Goal: Task Accomplishment & Management: Complete application form

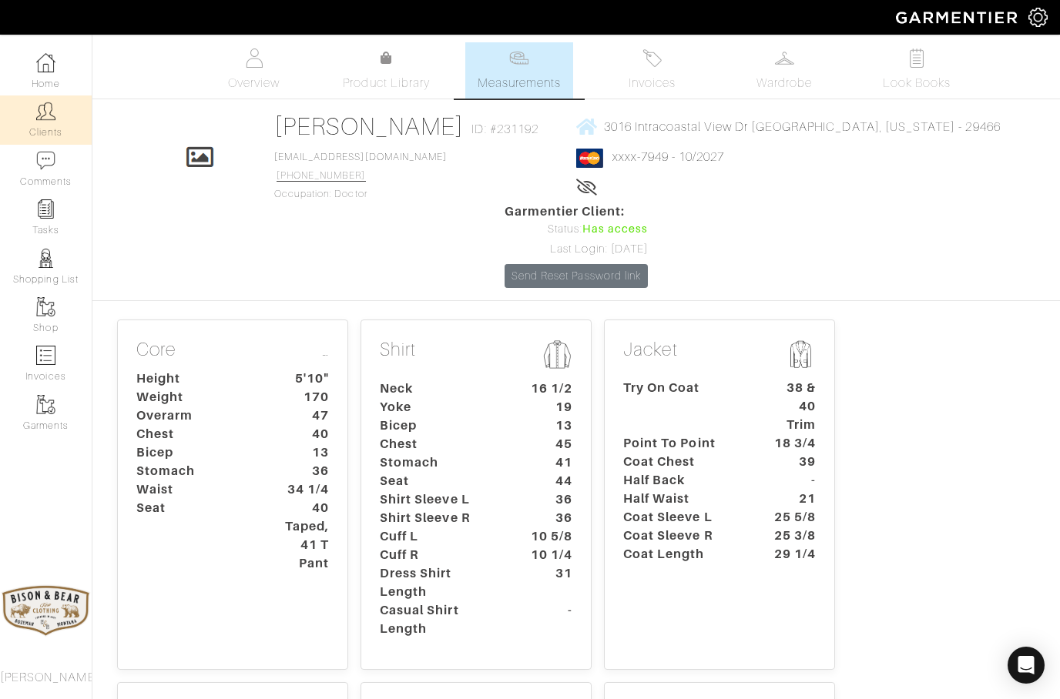
click at [37, 118] on img at bounding box center [45, 111] width 19 height 19
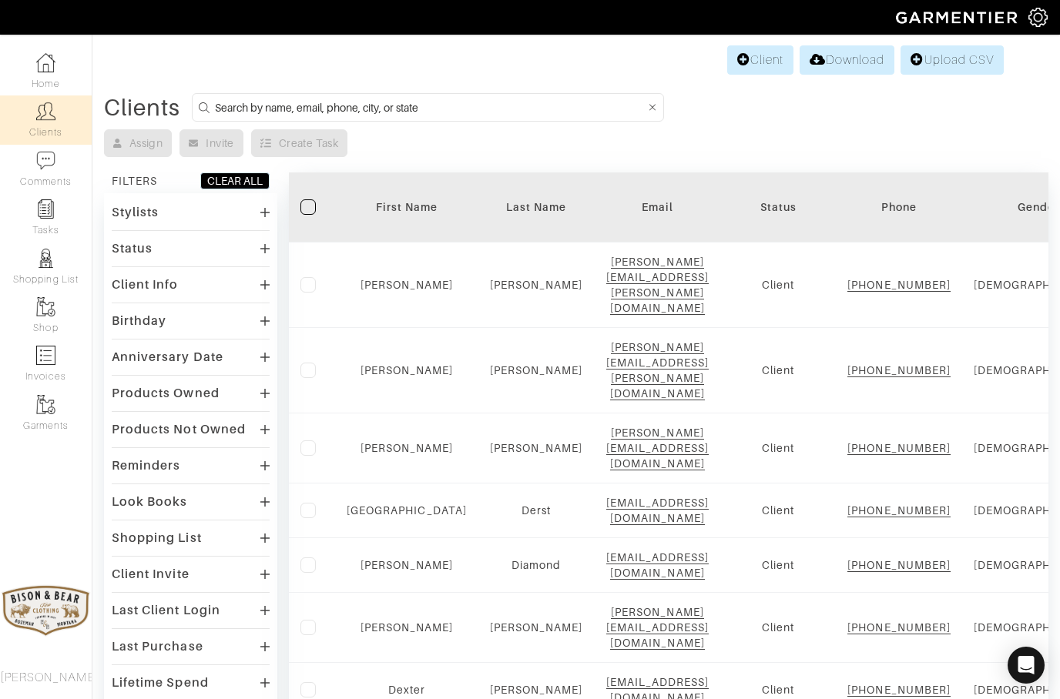
click at [320, 99] on input at bounding box center [430, 107] width 430 height 19
type input "Easley"
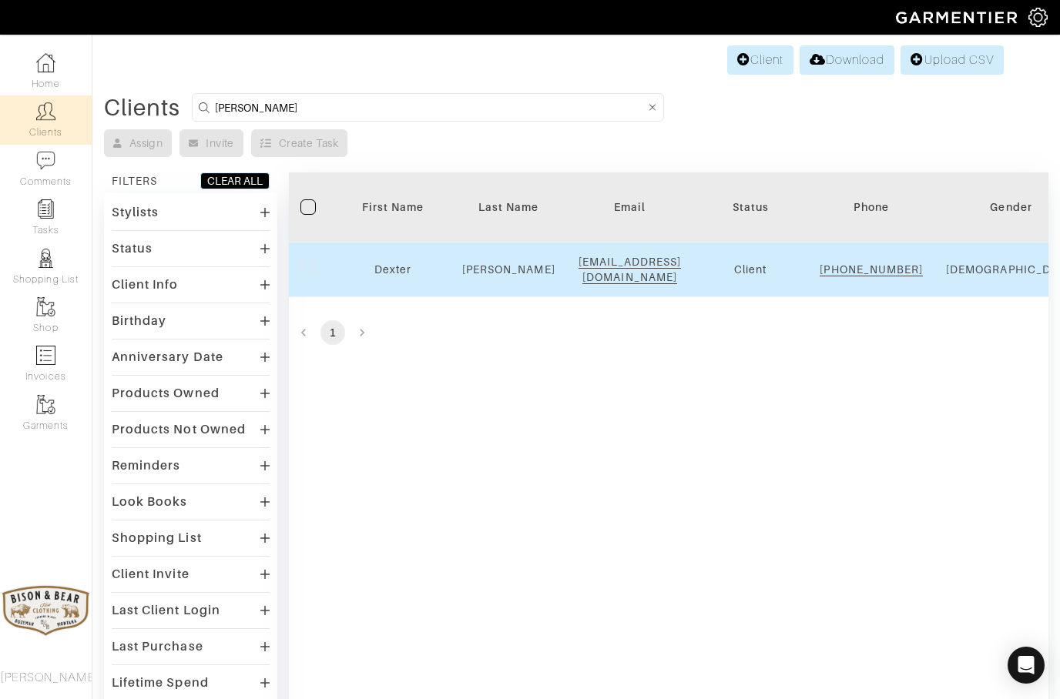
click at [478, 276] on div "Easley" at bounding box center [508, 269] width 93 height 15
click at [421, 267] on td "Dexter" at bounding box center [393, 270] width 116 height 55
click at [397, 276] on link "Dexter" at bounding box center [392, 269] width 37 height 12
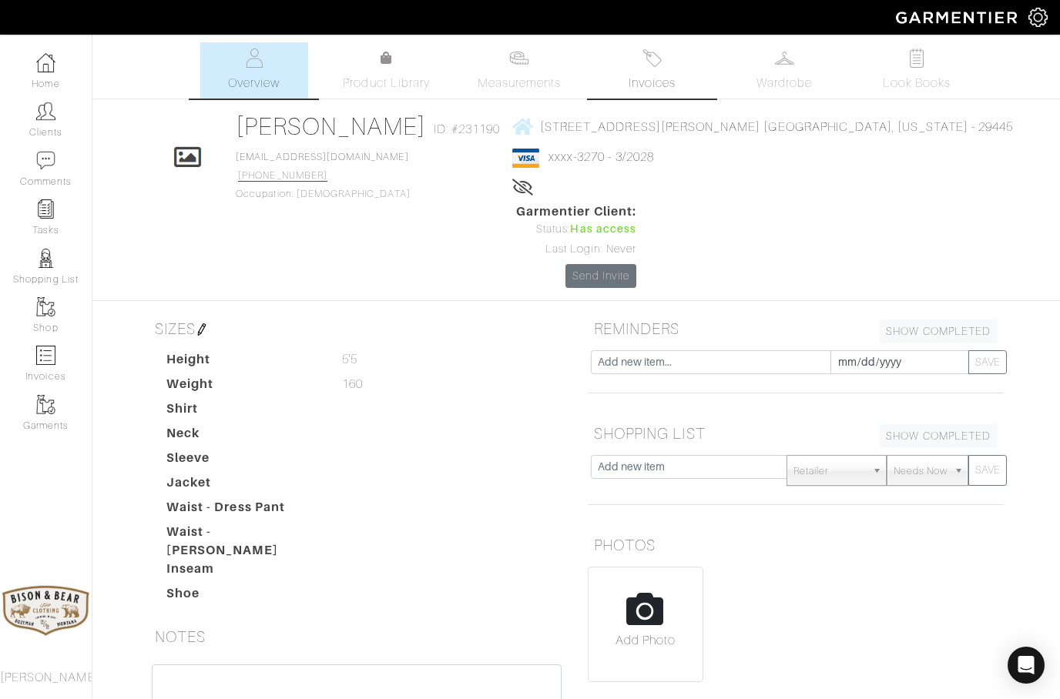
click at [648, 62] on img at bounding box center [651, 58] width 19 height 19
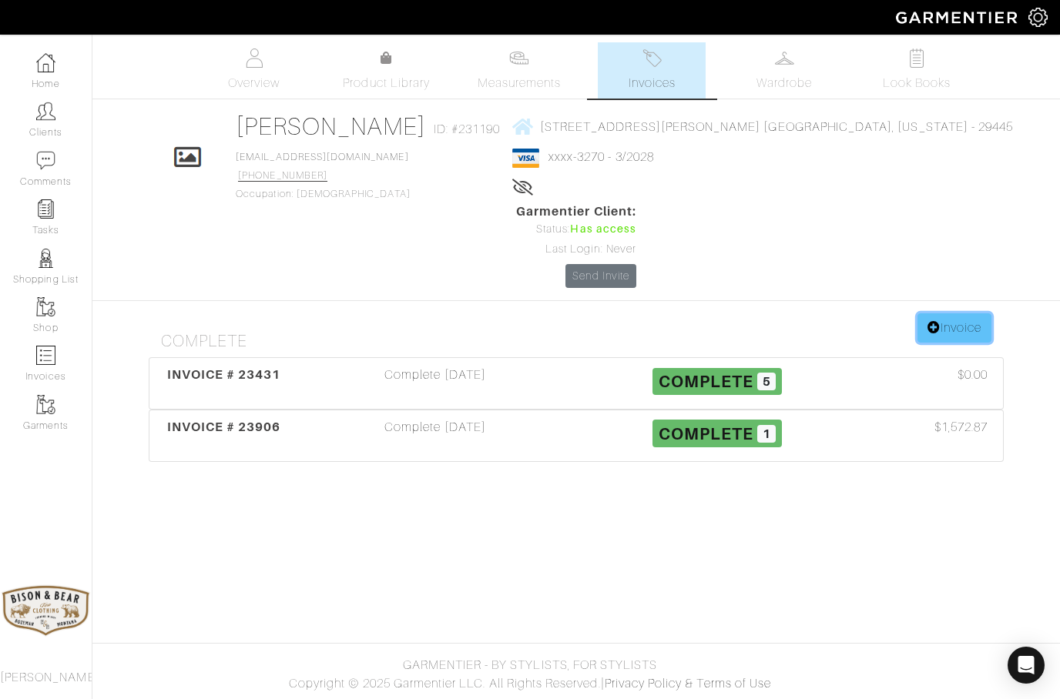
click at [954, 313] on link "Invoice" at bounding box center [954, 327] width 74 height 29
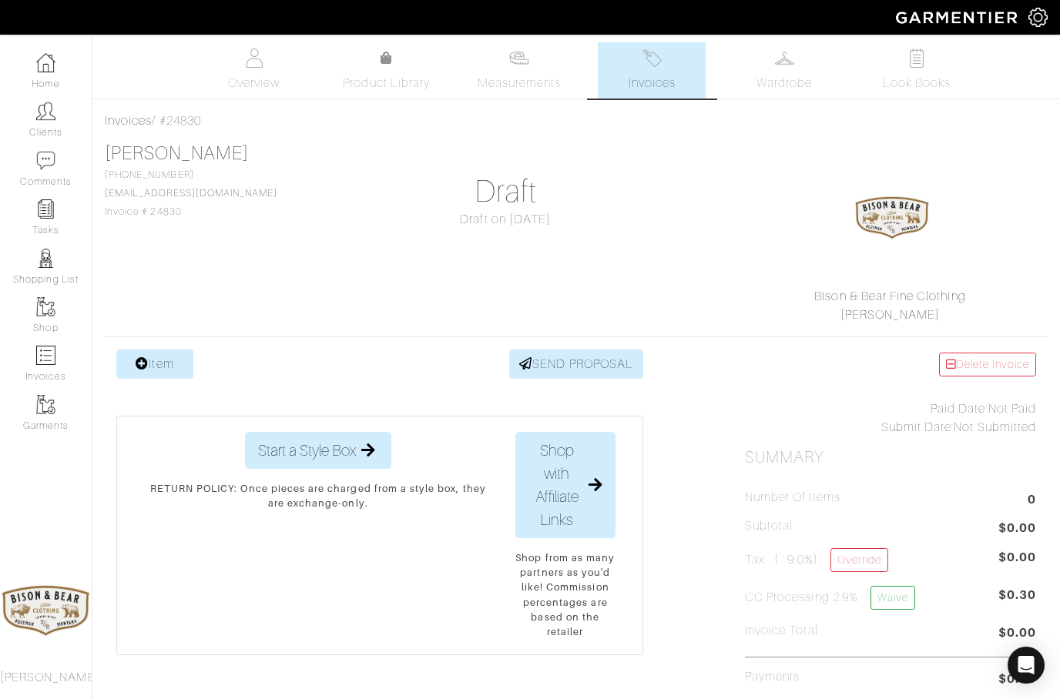
click at [950, 239] on div at bounding box center [892, 218] width 274 height 139
click at [154, 351] on link "Item" at bounding box center [154, 364] width 77 height 29
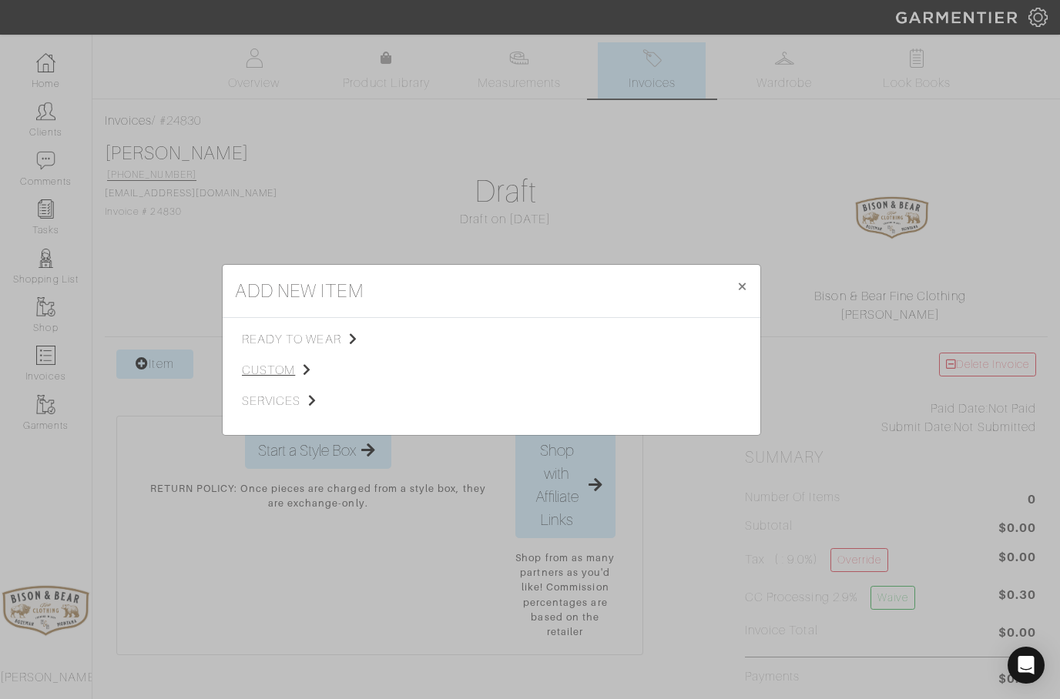
click at [274, 366] on span "custom" at bounding box center [319, 370] width 155 height 18
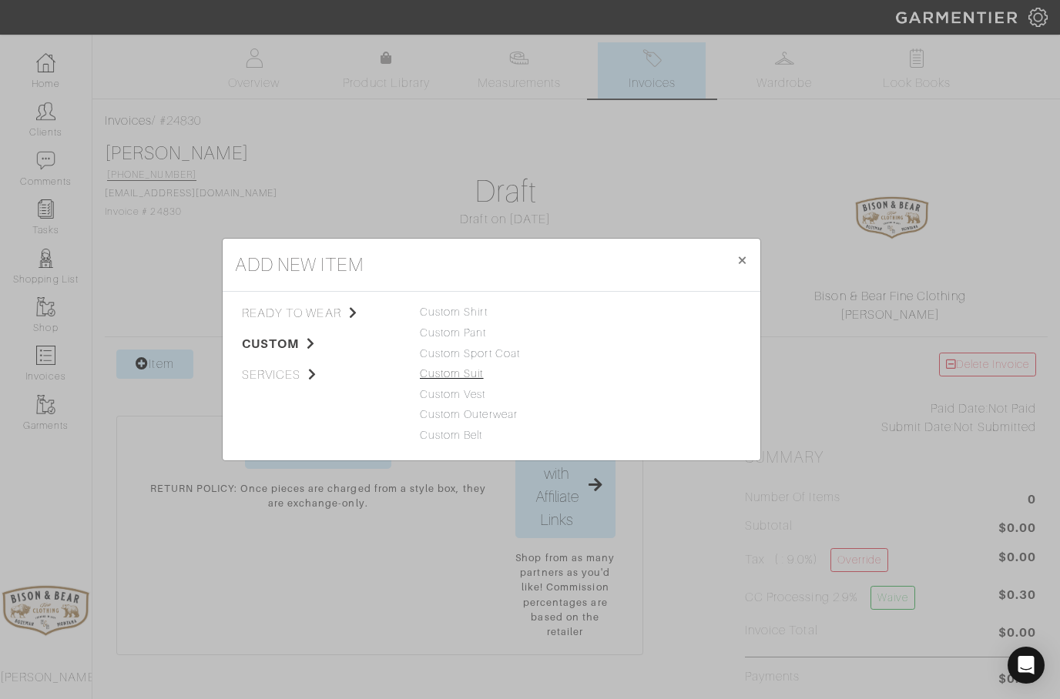
click at [444, 372] on link "Custom Suit" at bounding box center [452, 373] width 64 height 12
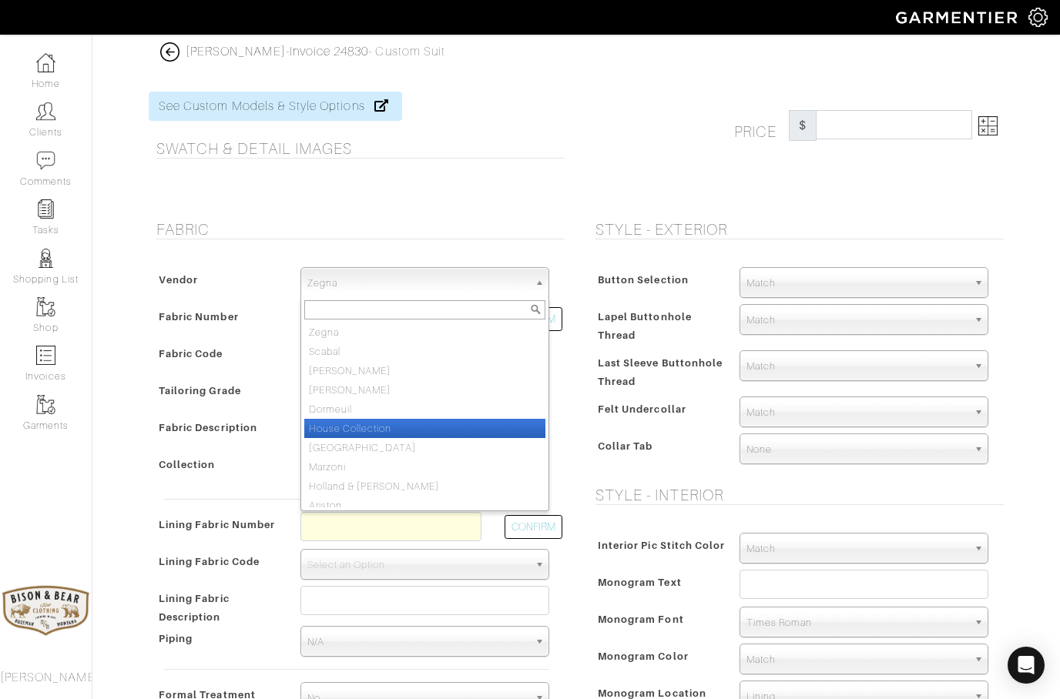
select select "75"
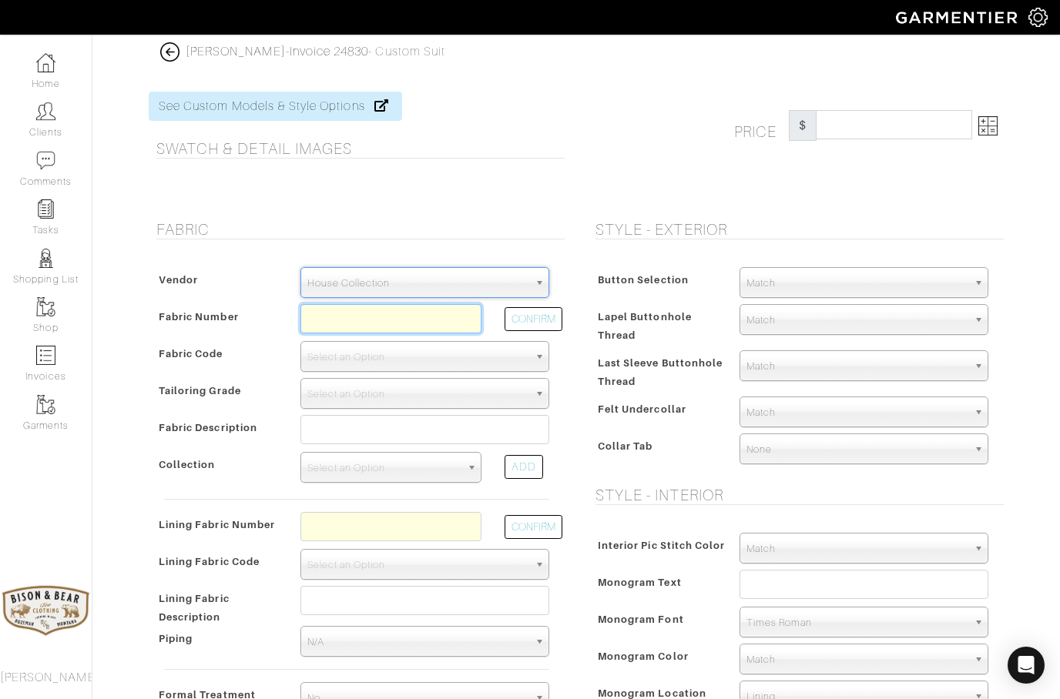
click at [345, 319] on input "text" at bounding box center [390, 318] width 181 height 29
type input "C6-50170887"
click at [531, 319] on button "CONFIRM" at bounding box center [533, 319] width 58 height 24
select select "5818"
type input "Blue Red Chalk Stripe"
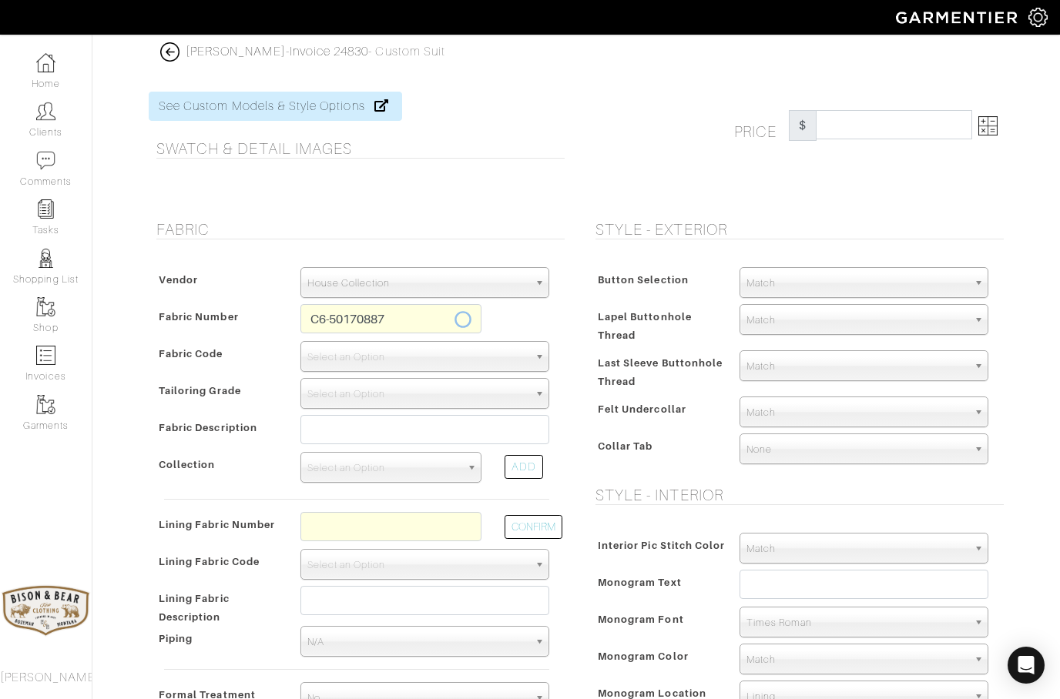
select select
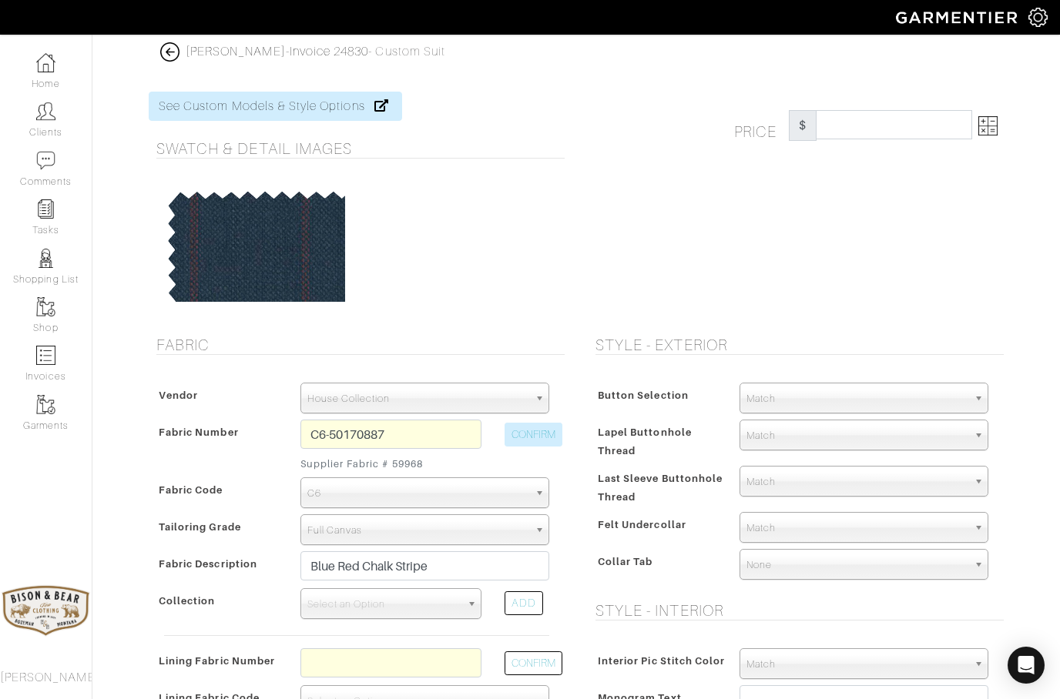
type input "1465.03"
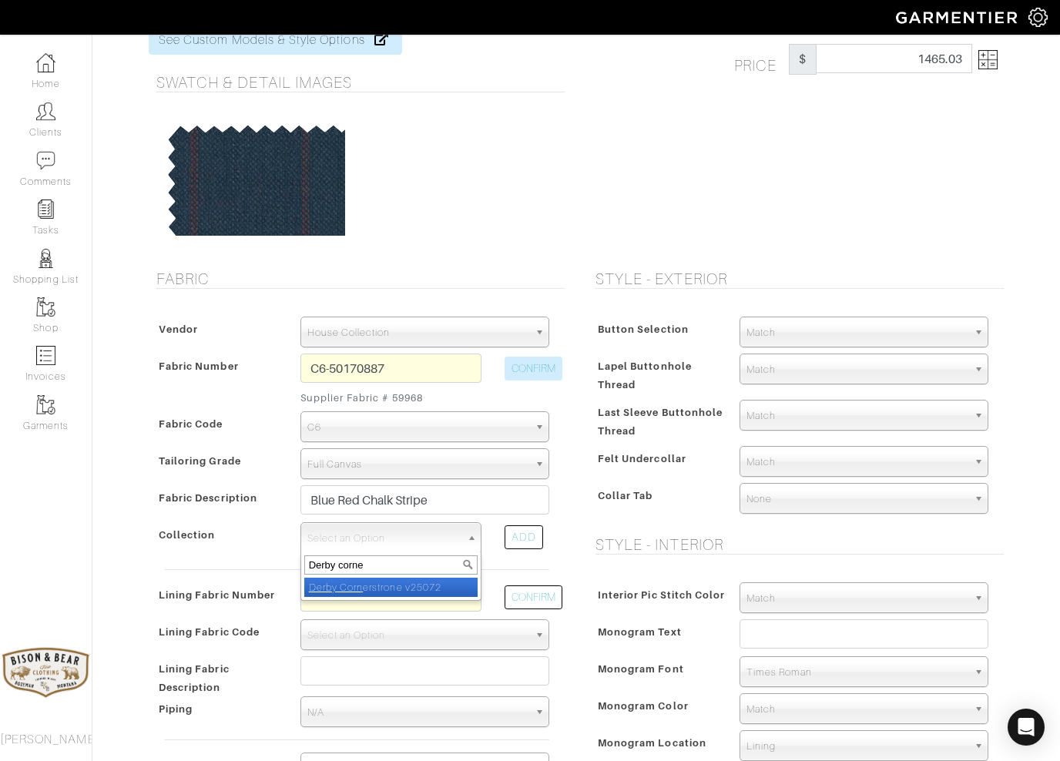
type input "Derby corner"
select select "1132"
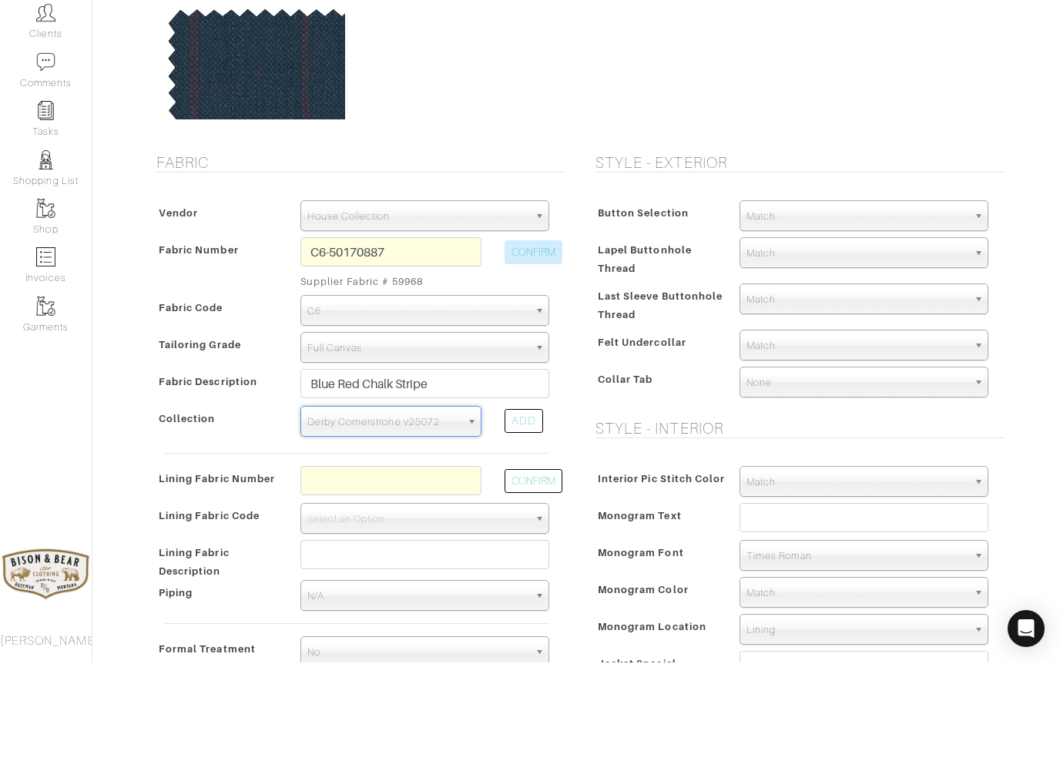
scroll to position [91, 0]
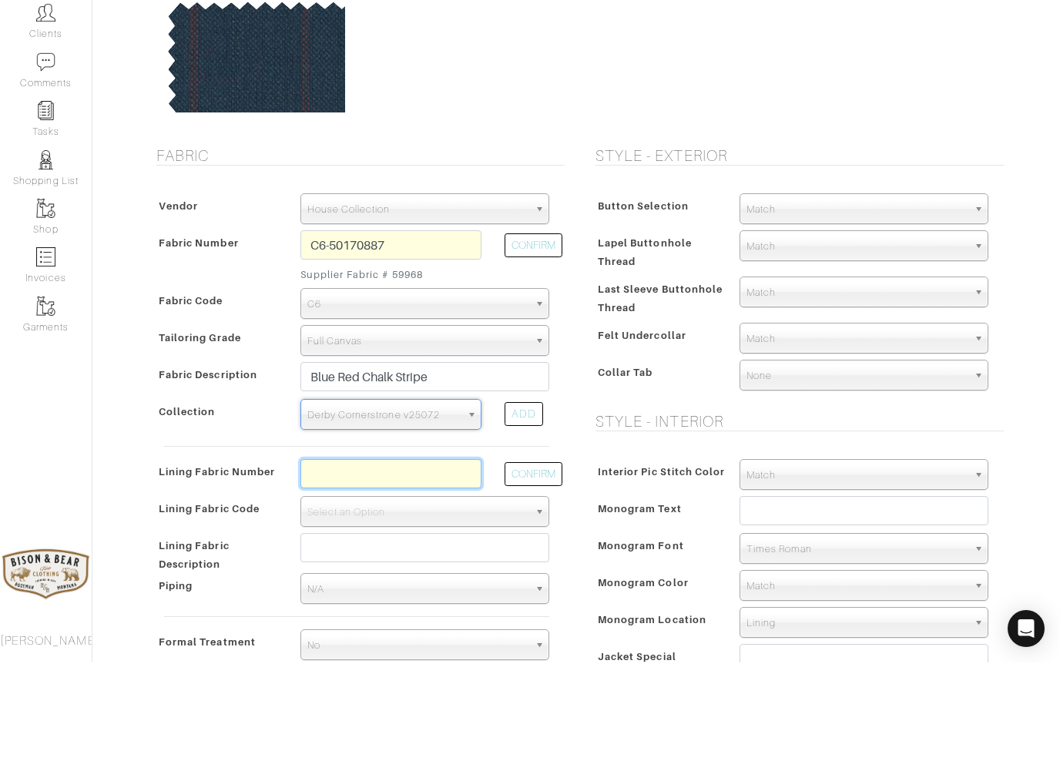
click at [353, 558] on input "text" at bounding box center [390, 572] width 181 height 29
type input "L7-48135277"
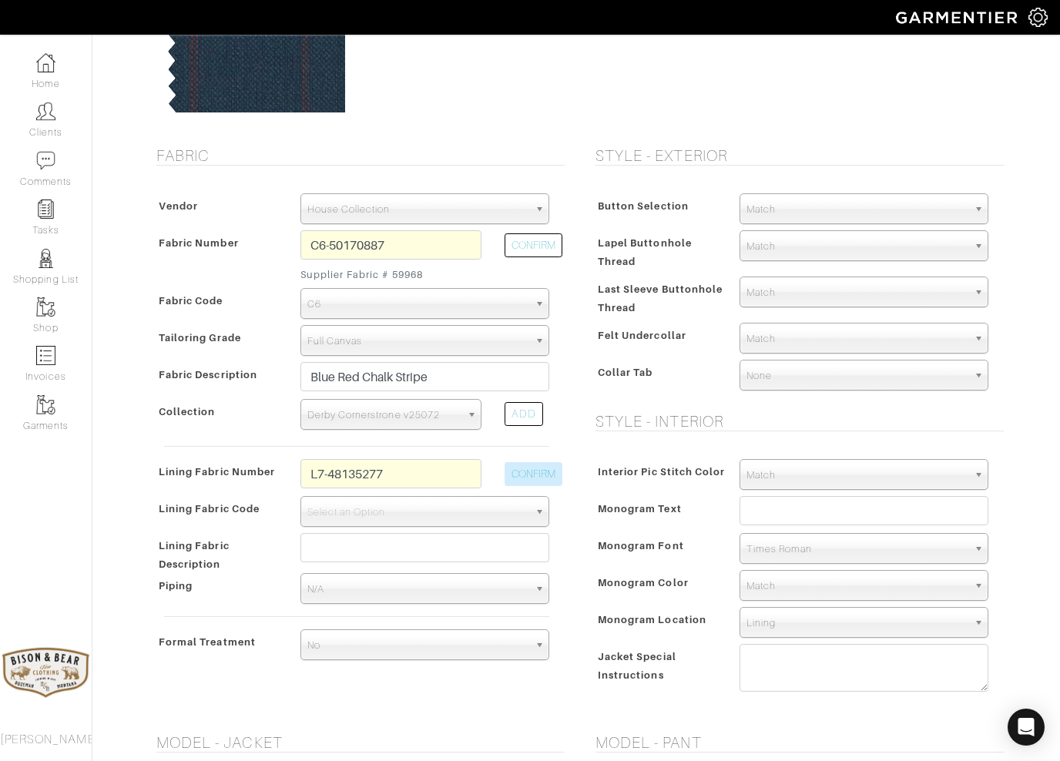
click at [538, 472] on button "CONFIRM" at bounding box center [533, 474] width 58 height 24
select select "939"
type input "Ivory Full Paisley"
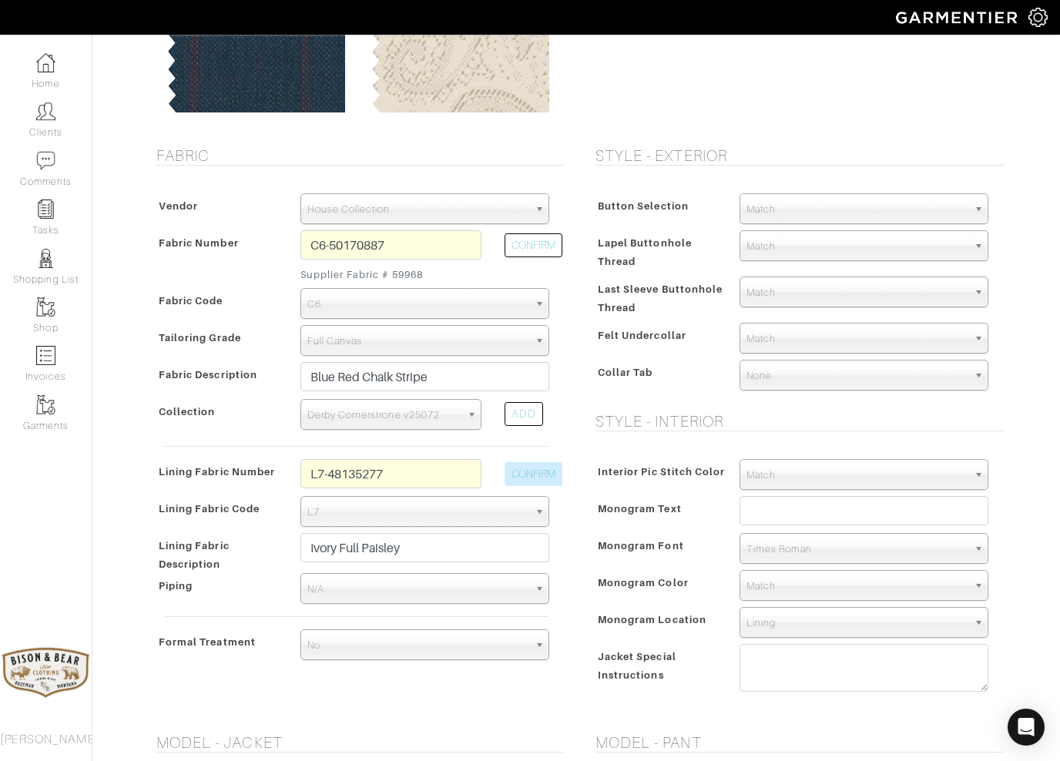
type input "1550.03"
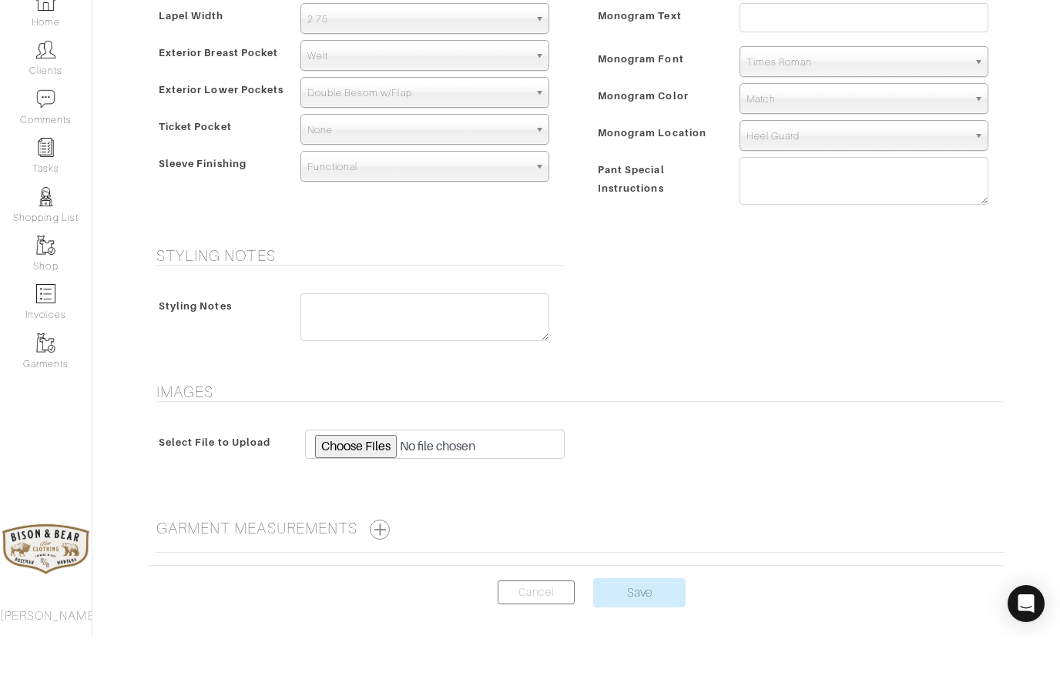
scroll to position [1040, 0]
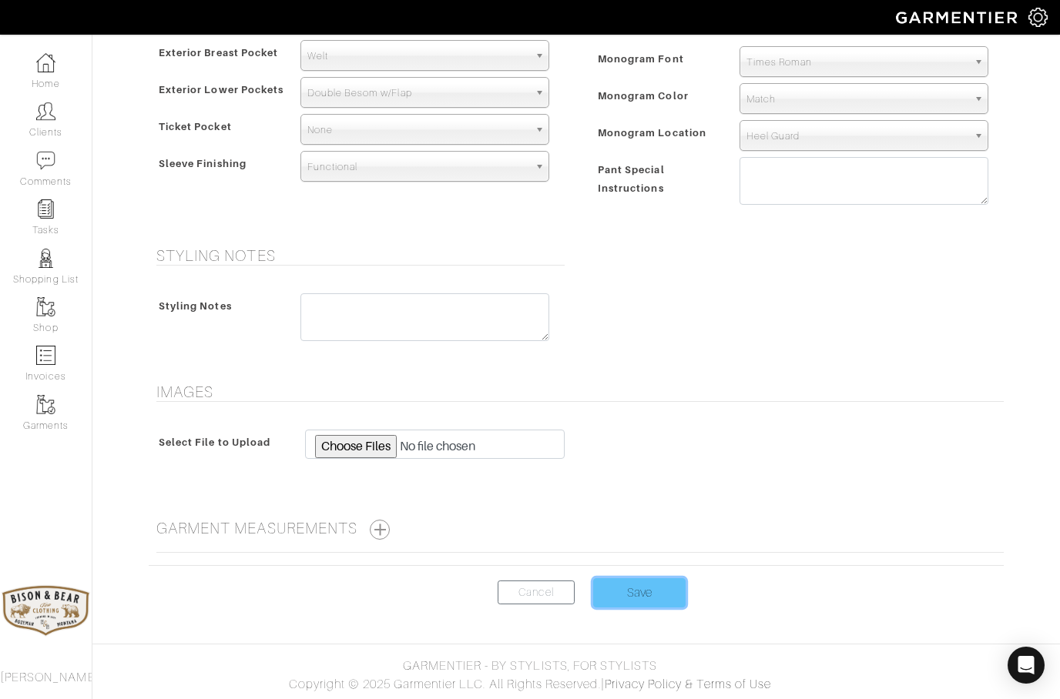
click at [628, 593] on input "Save" at bounding box center [639, 592] width 92 height 29
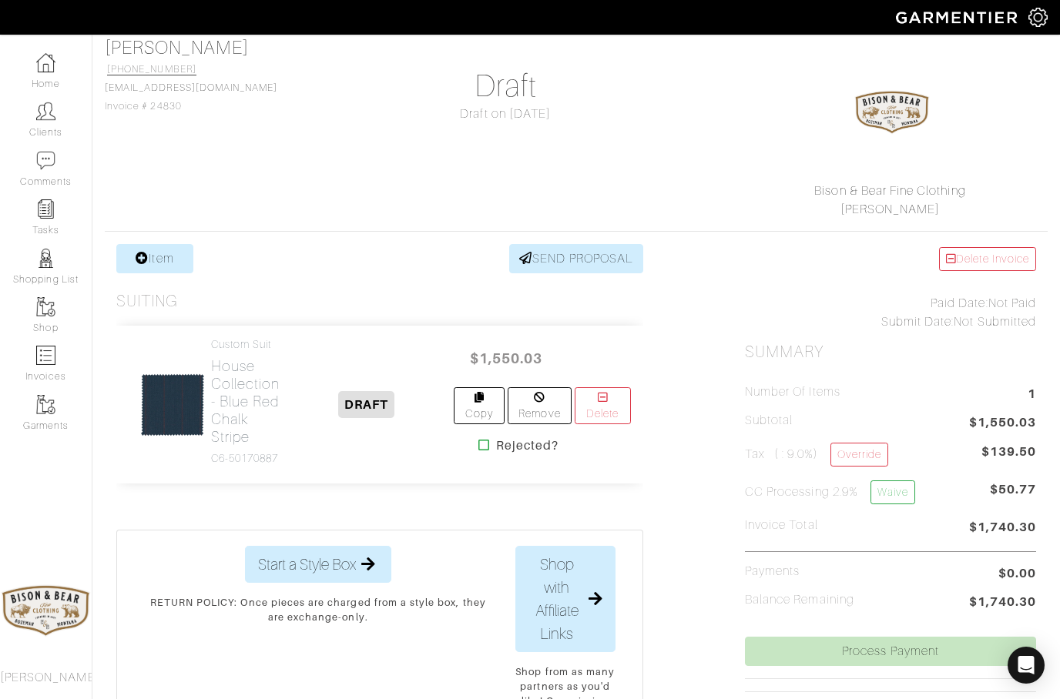
scroll to position [92, 0]
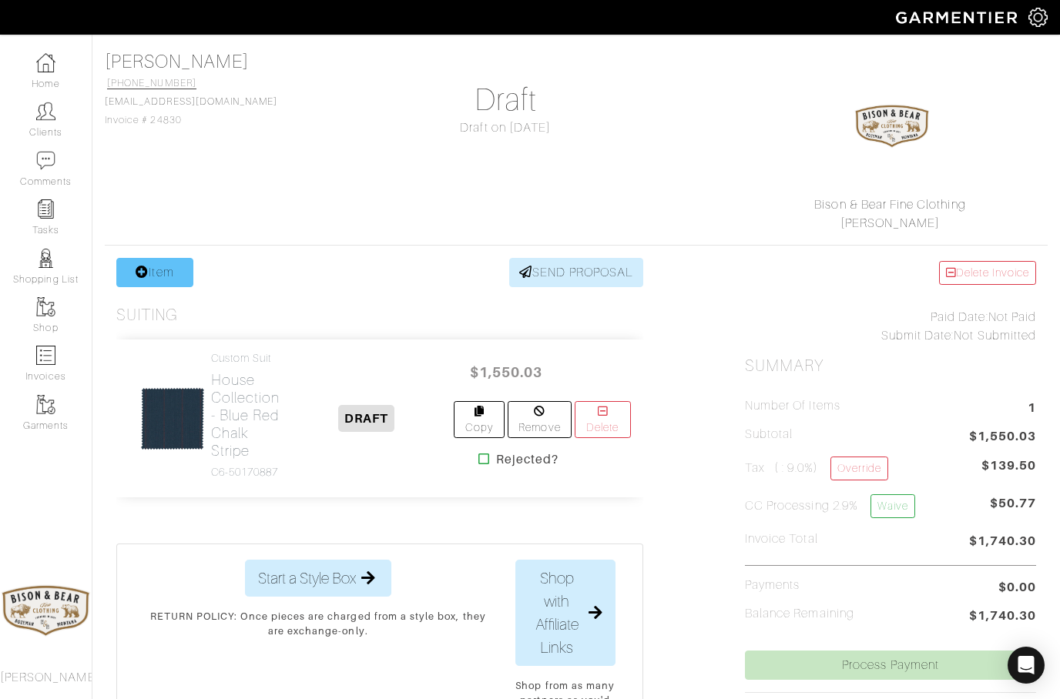
click at [161, 271] on link "Item" at bounding box center [154, 272] width 77 height 29
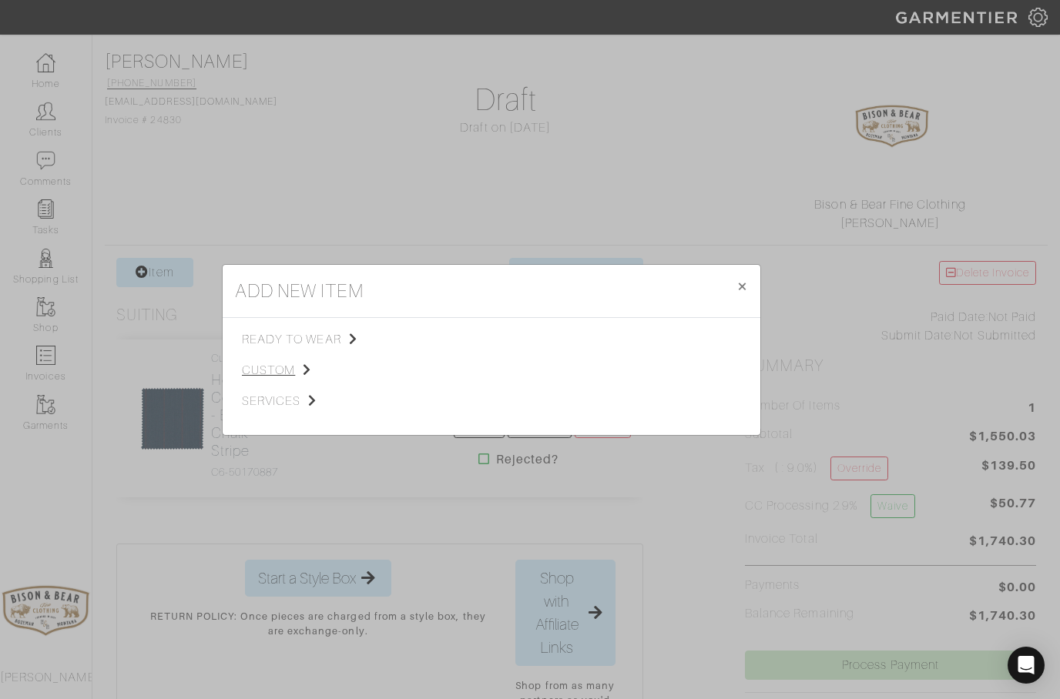
click at [277, 367] on span "custom" at bounding box center [319, 370] width 155 height 18
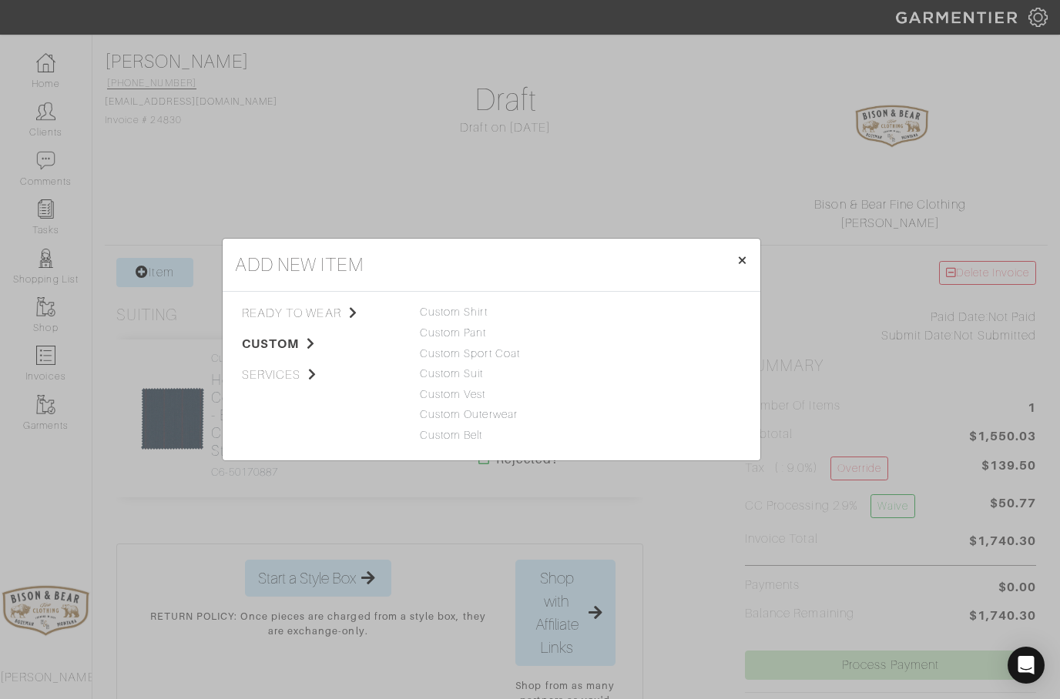
click at [743, 253] on span "×" at bounding box center [742, 260] width 12 height 21
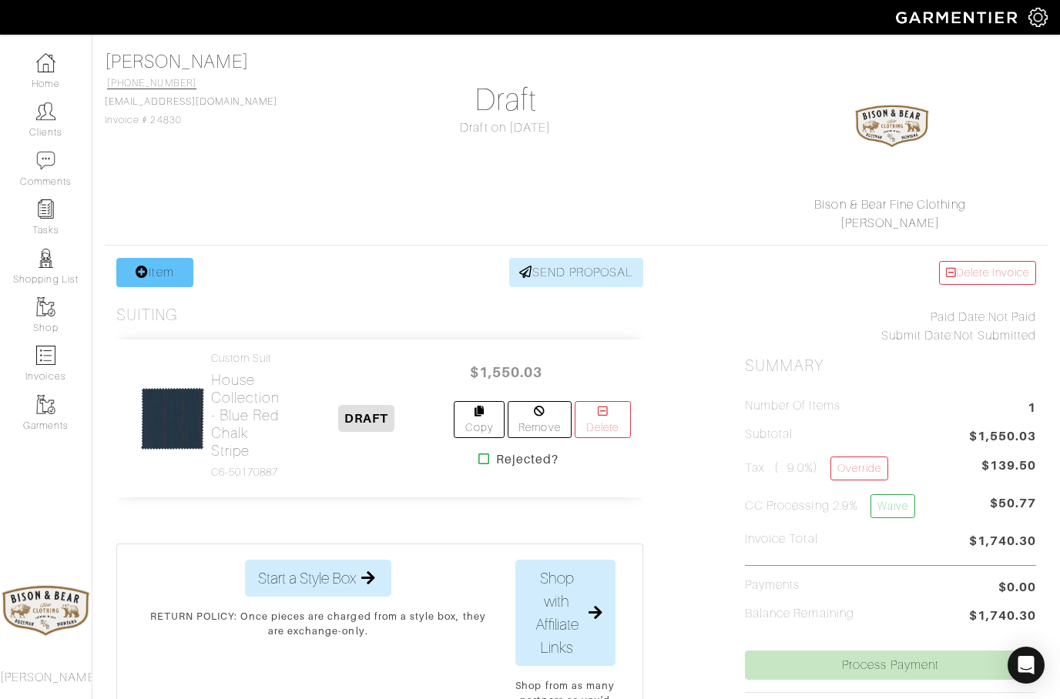
click at [159, 271] on link "Item" at bounding box center [154, 272] width 77 height 29
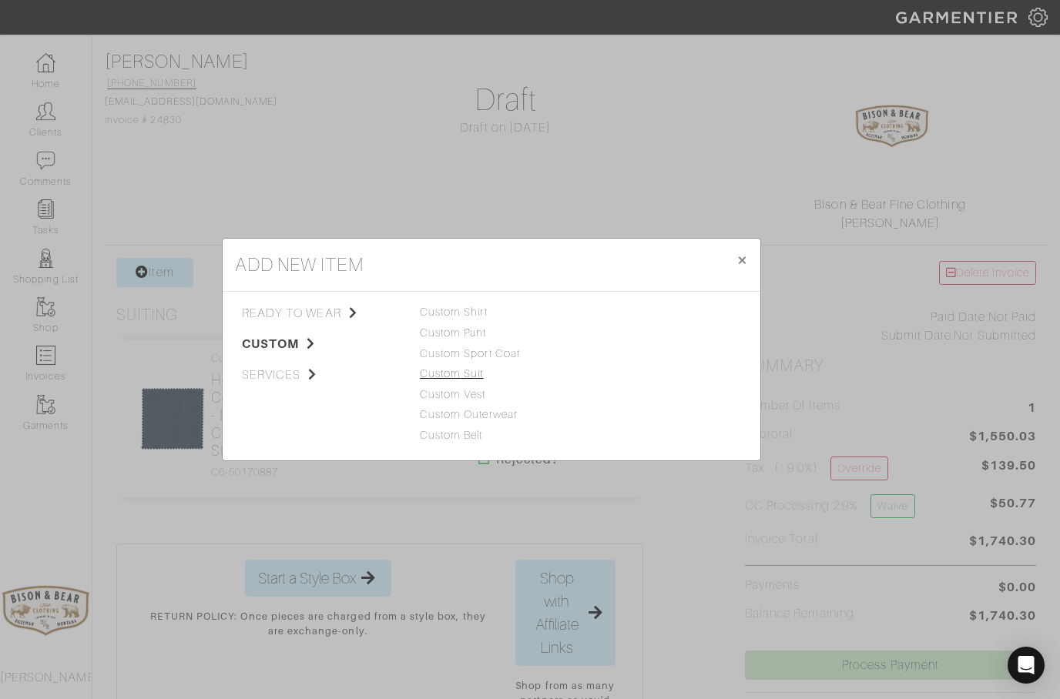
click at [455, 376] on link "Custom Suit" at bounding box center [452, 373] width 64 height 12
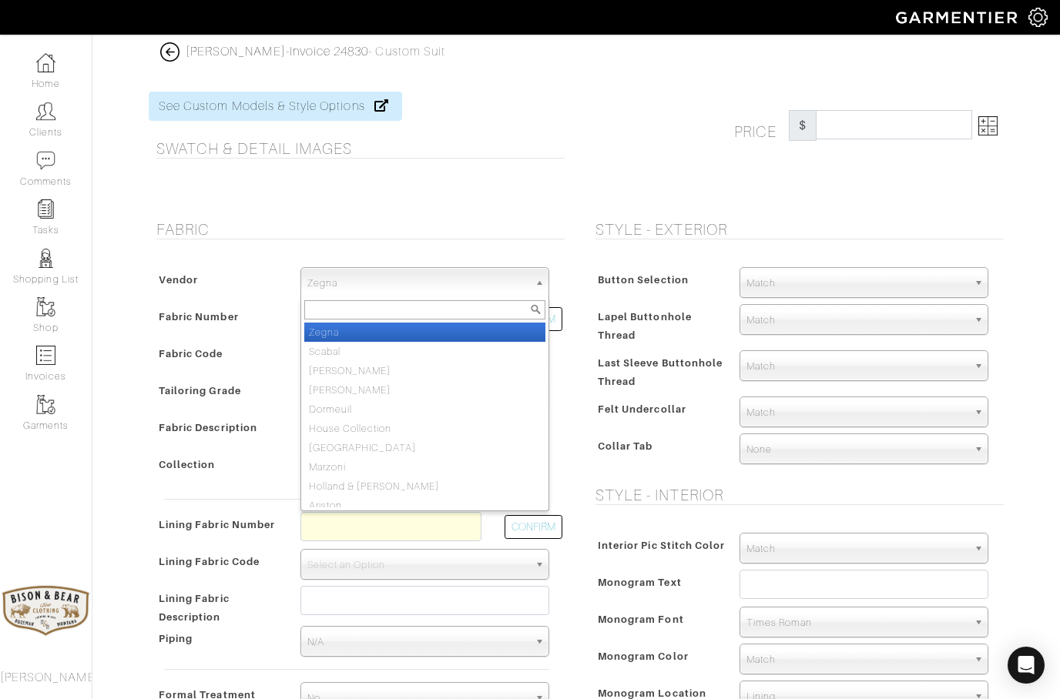
select select "75"
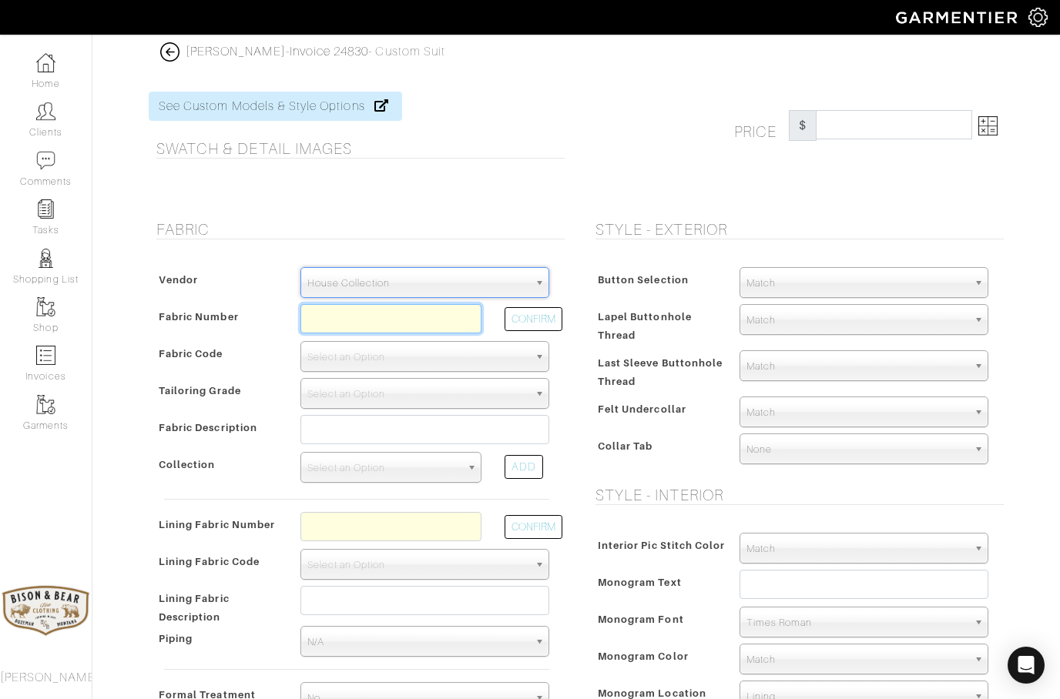
click at [340, 329] on input "text" at bounding box center [390, 318] width 181 height 29
type input "C9-49146018"
click at [531, 320] on button "CONFIRM" at bounding box center [533, 319] width 58 height 24
select select "5820"
type input "Maroon Solid"
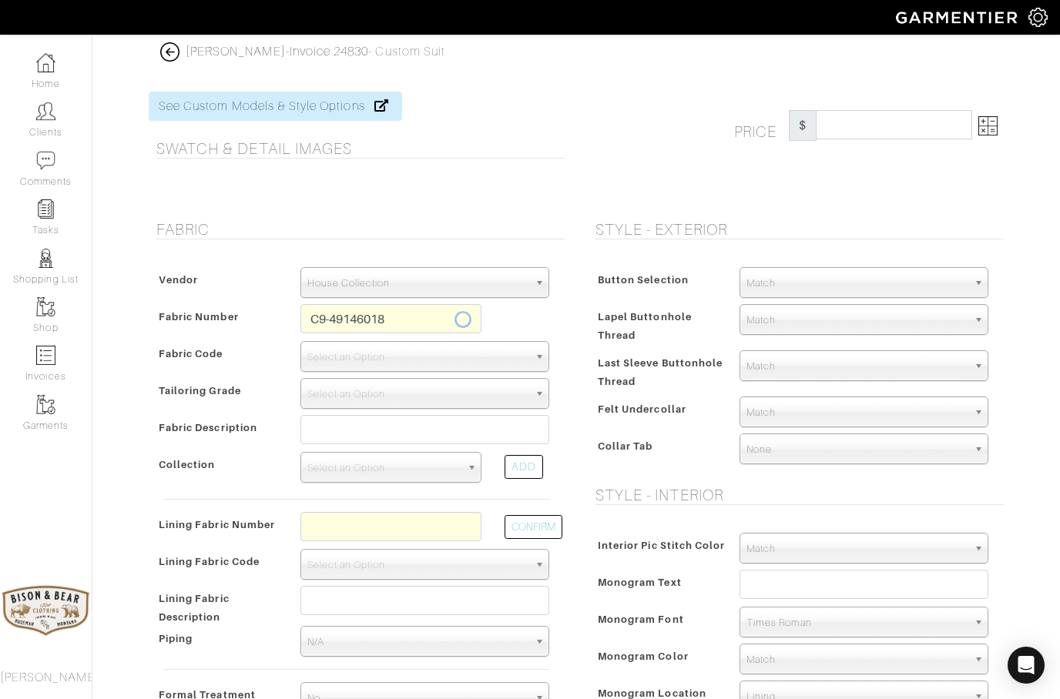
select select
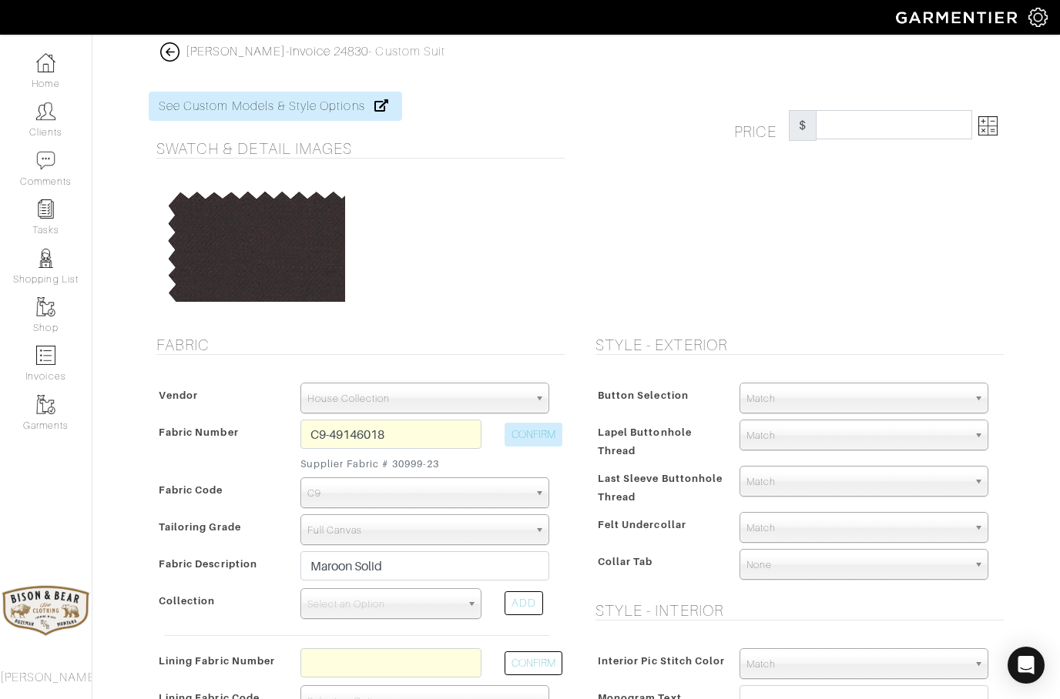
type input "1569.93"
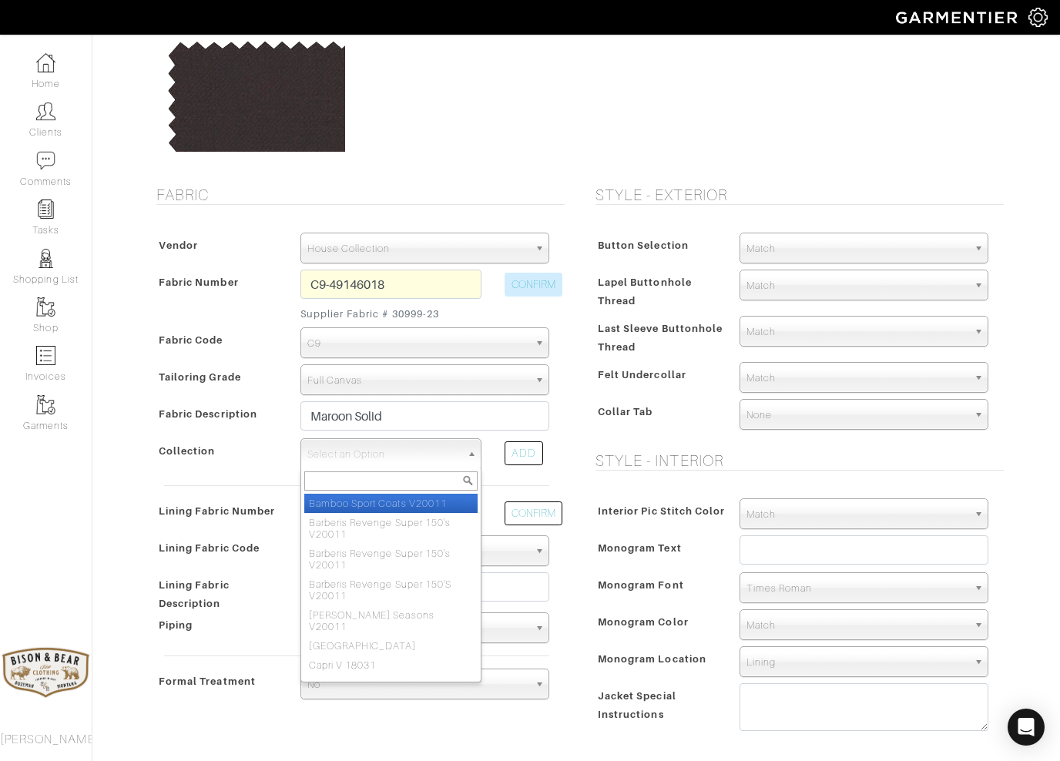
scroll to position [149, 0]
type input "Celebra"
select select "1024"
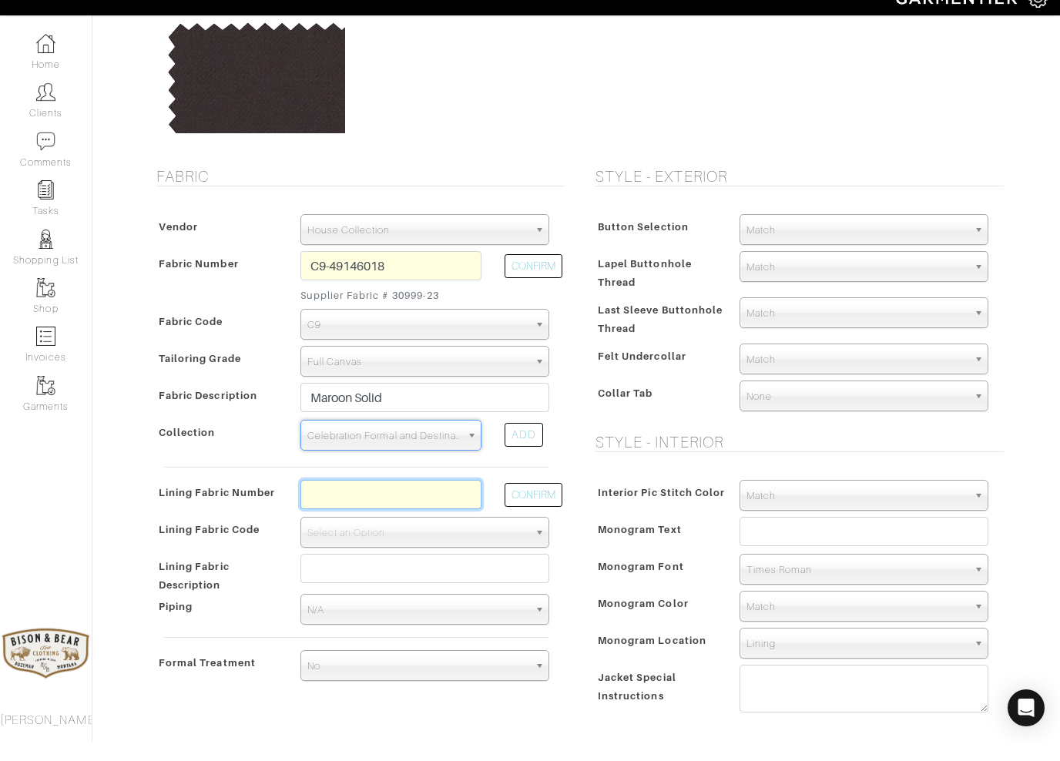
click at [333, 499] on input "text" at bounding box center [390, 513] width 181 height 29
type input "L7-48135277"
click at [527, 502] on button "CONFIRM" at bounding box center [533, 514] width 58 height 24
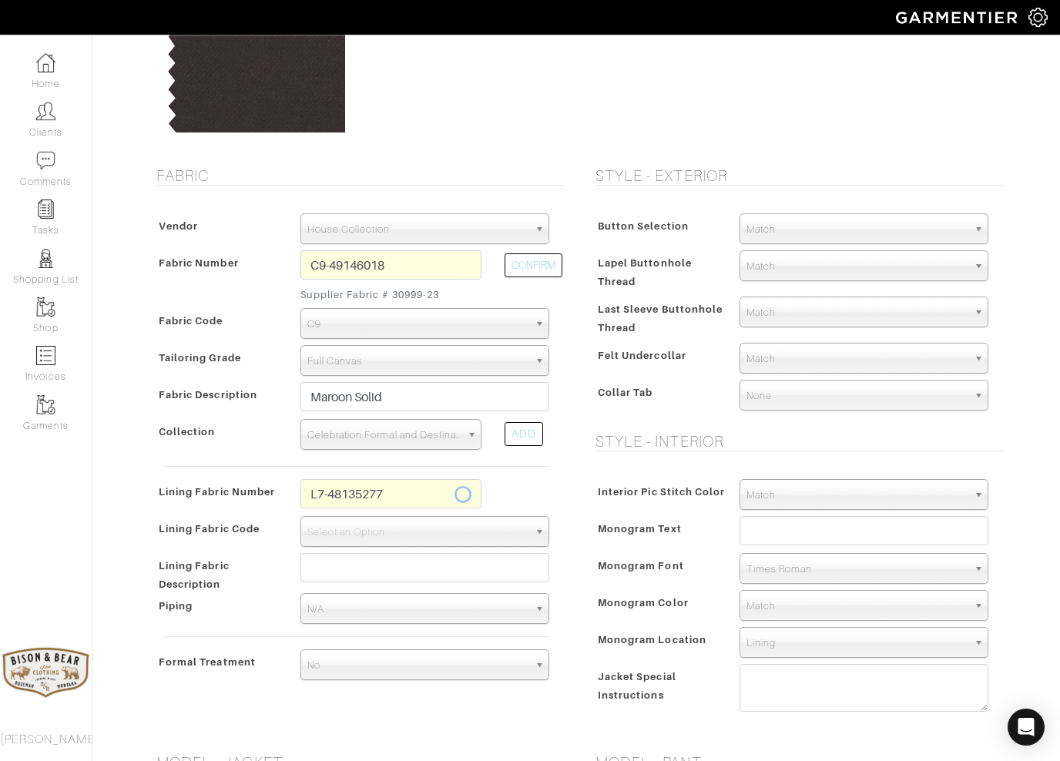
select select "939"
type input "Ivory Full Paisley"
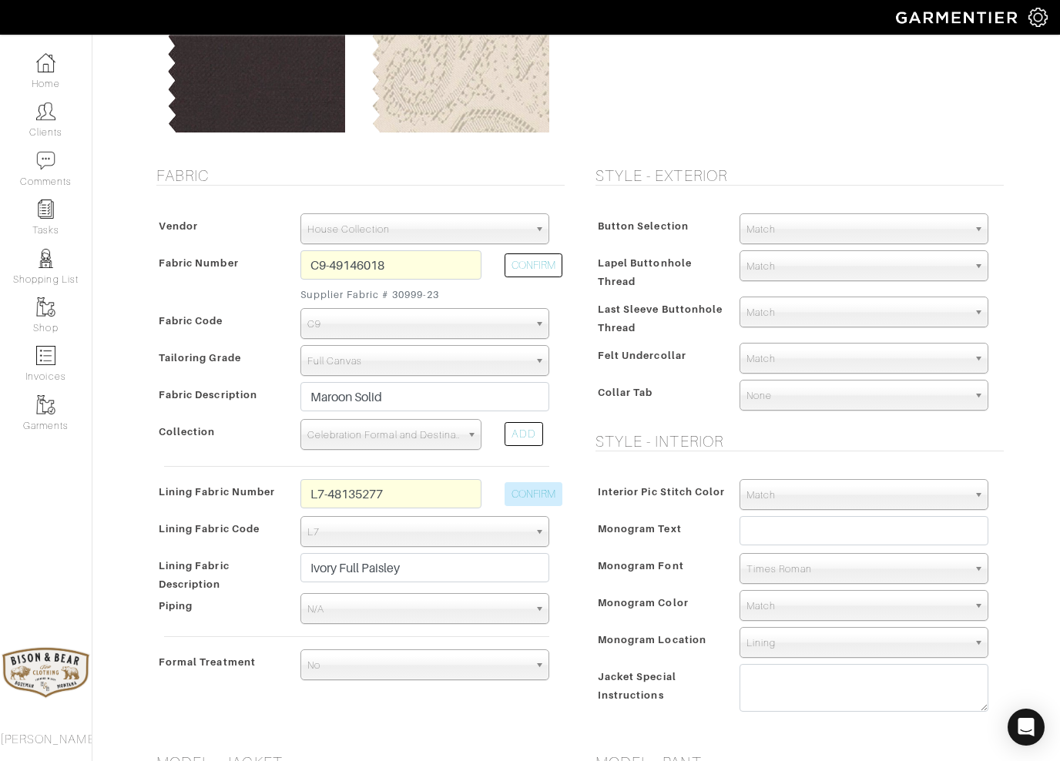
type input "1654.93"
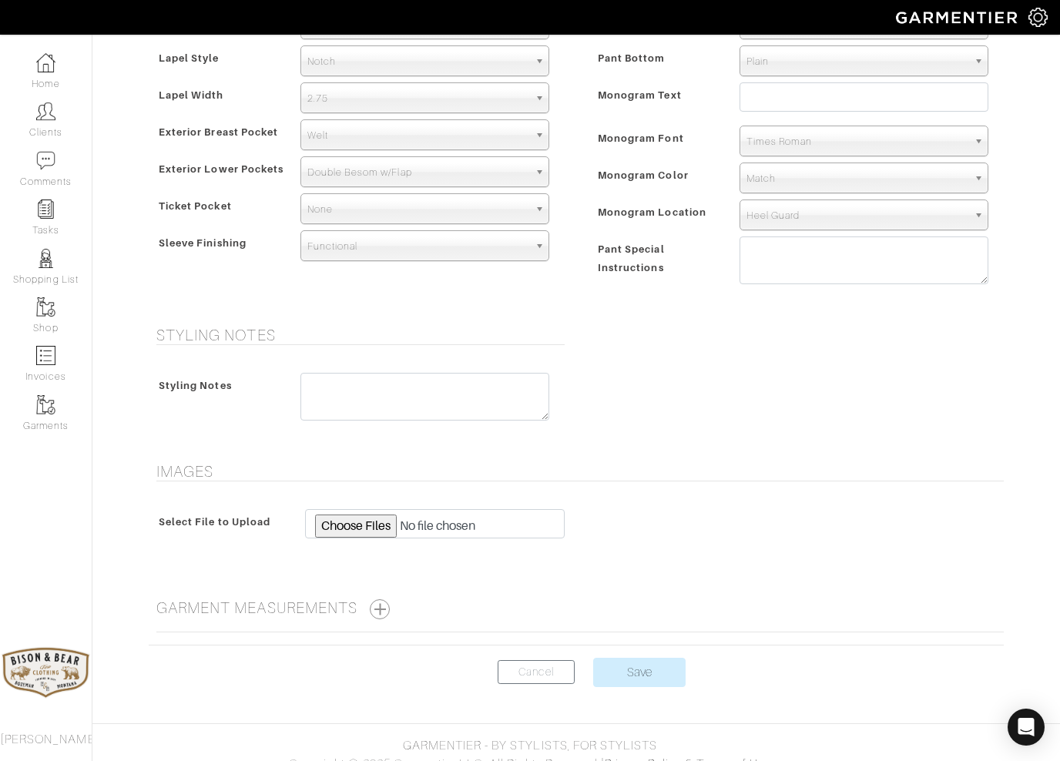
scroll to position [968, 0]
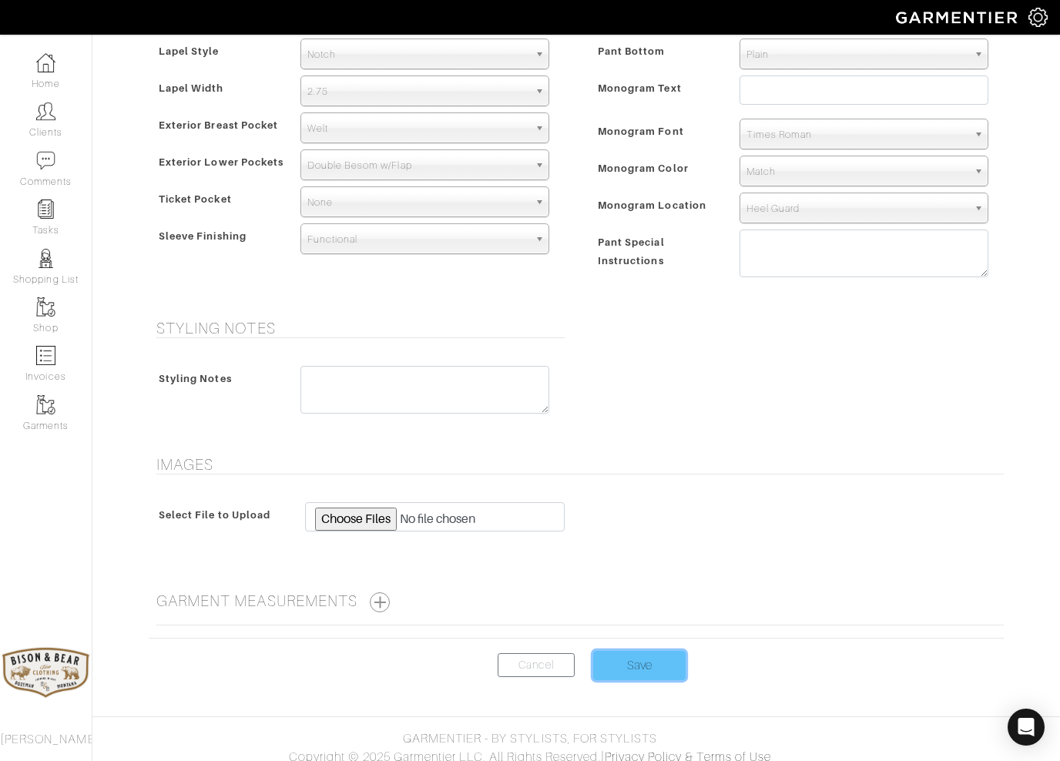
click at [644, 673] on input "Save" at bounding box center [639, 665] width 92 height 29
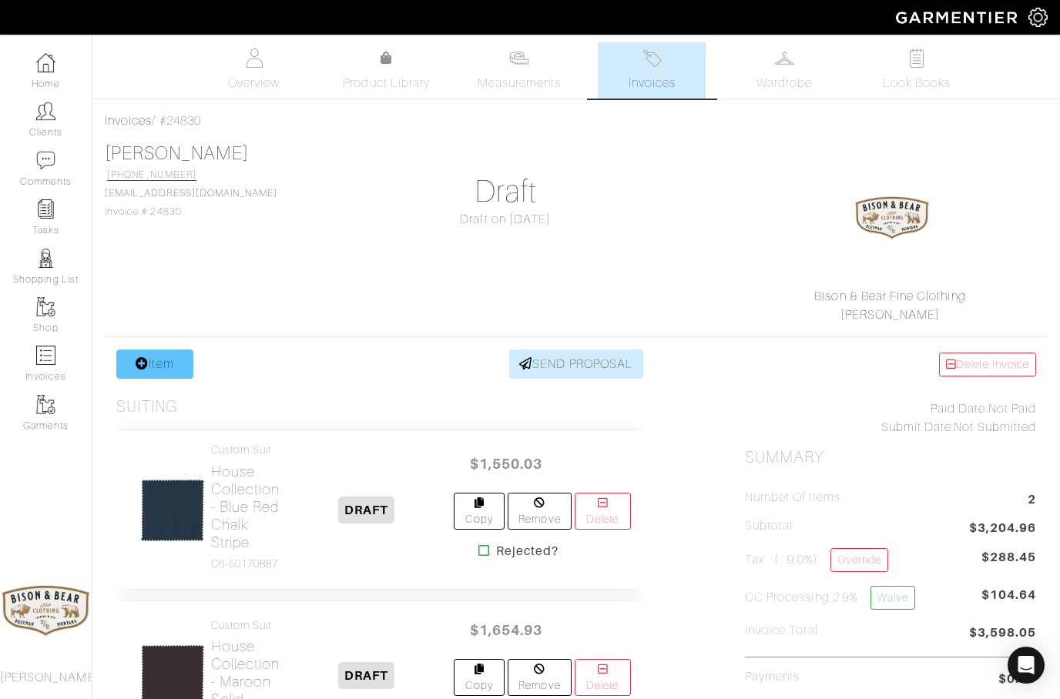
click at [162, 363] on link "Item" at bounding box center [154, 364] width 77 height 29
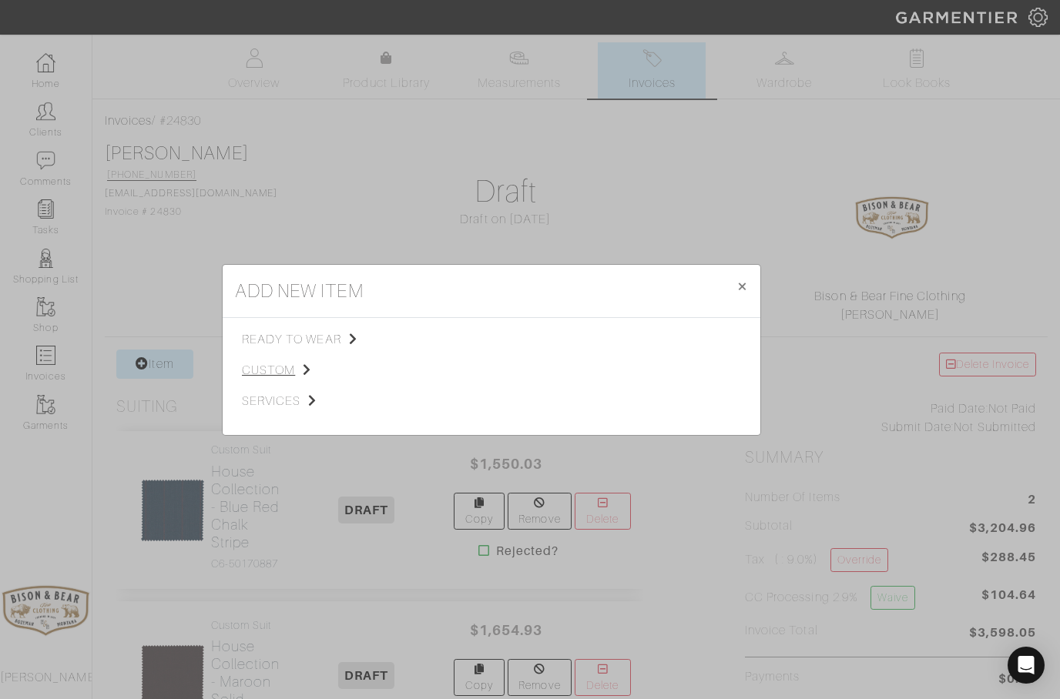
click at [268, 367] on span "custom" at bounding box center [319, 370] width 155 height 18
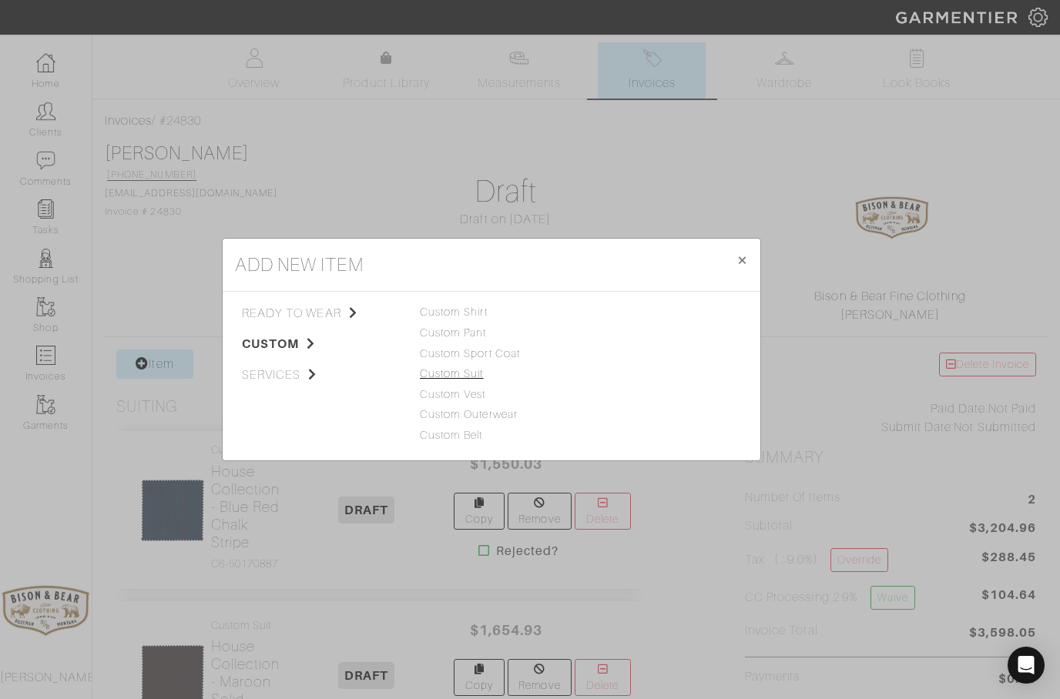
click at [453, 377] on link "Custom Suit" at bounding box center [452, 373] width 64 height 12
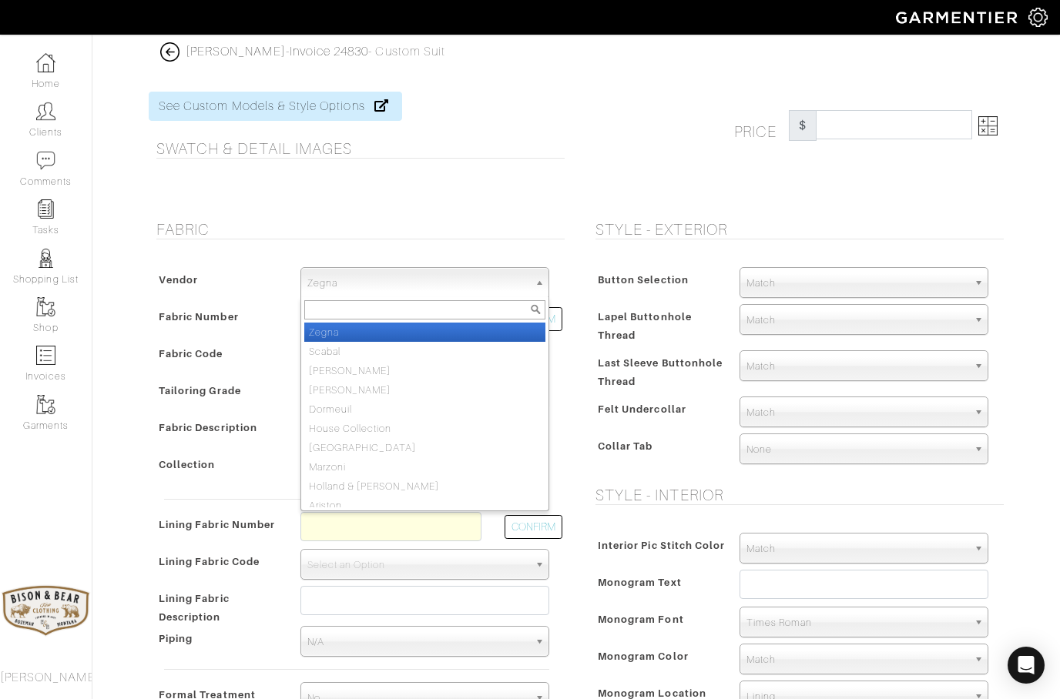
select select "75"
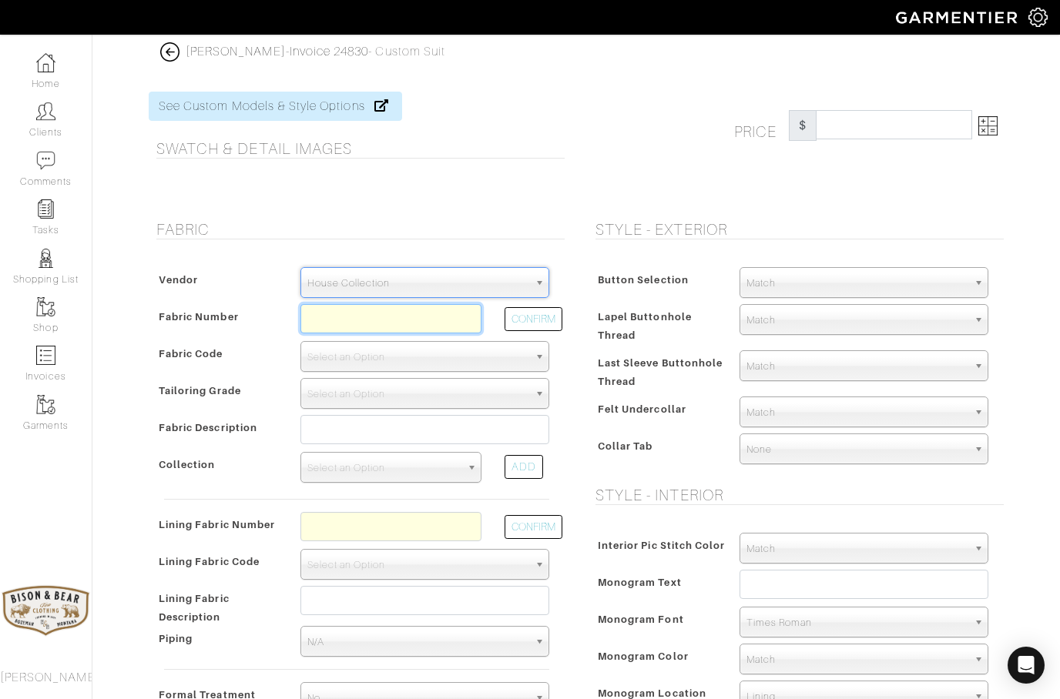
click at [331, 322] on input "text" at bounding box center [390, 318] width 181 height 29
type input "Xc-48136060"
click at [540, 330] on button "CONFIRM" at bounding box center [533, 319] width 58 height 24
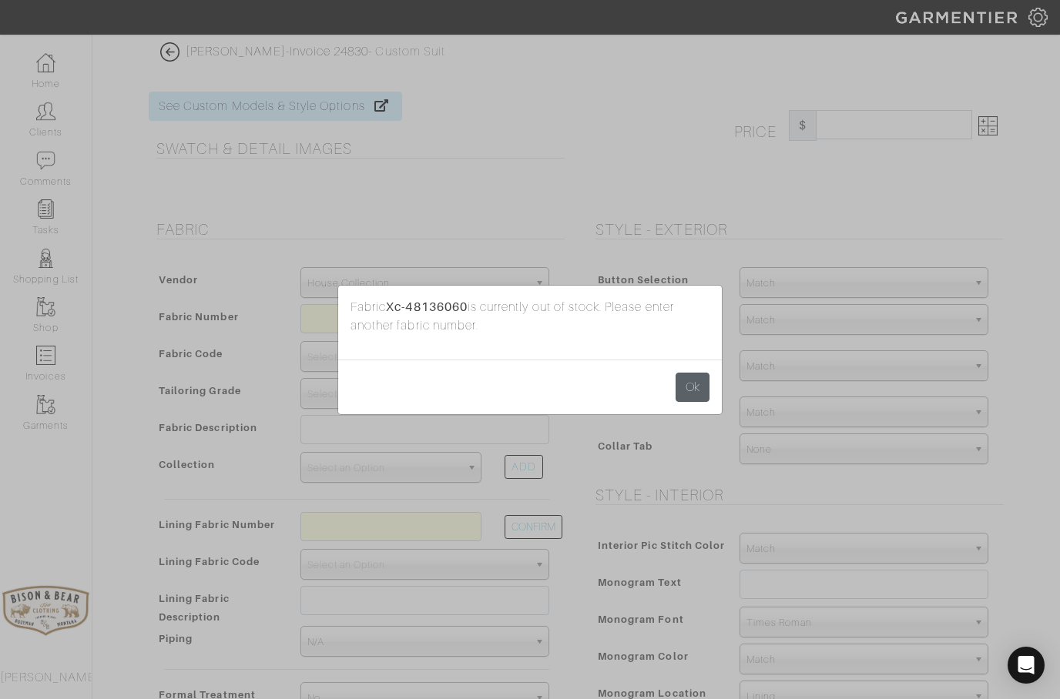
click at [695, 390] on button "Ok" at bounding box center [692, 387] width 34 height 29
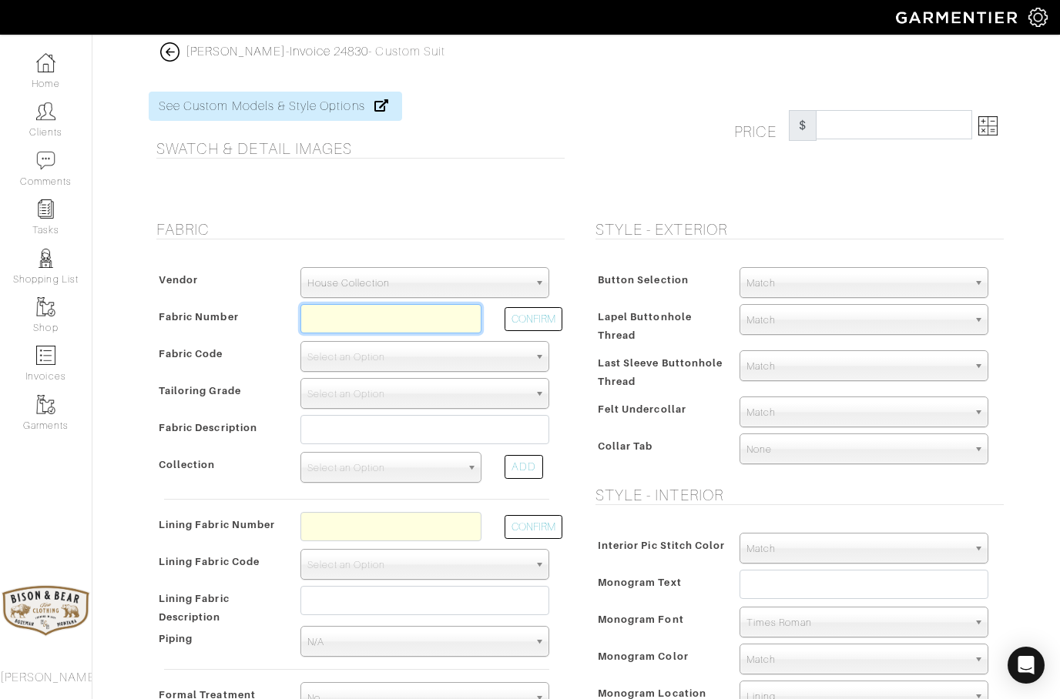
click at [404, 319] on input "text" at bounding box center [390, 318] width 181 height 29
type input "Xc-48136061"
click at [536, 320] on button "CONFIRM" at bounding box center [533, 319] width 58 height 24
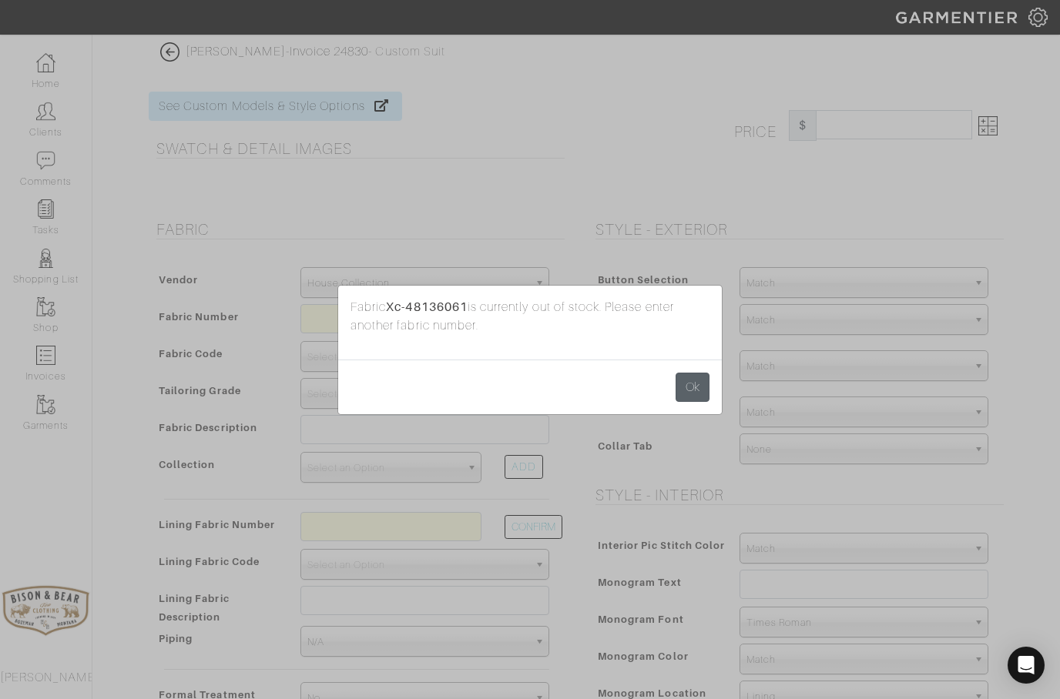
click at [692, 382] on button "Ok" at bounding box center [692, 387] width 34 height 29
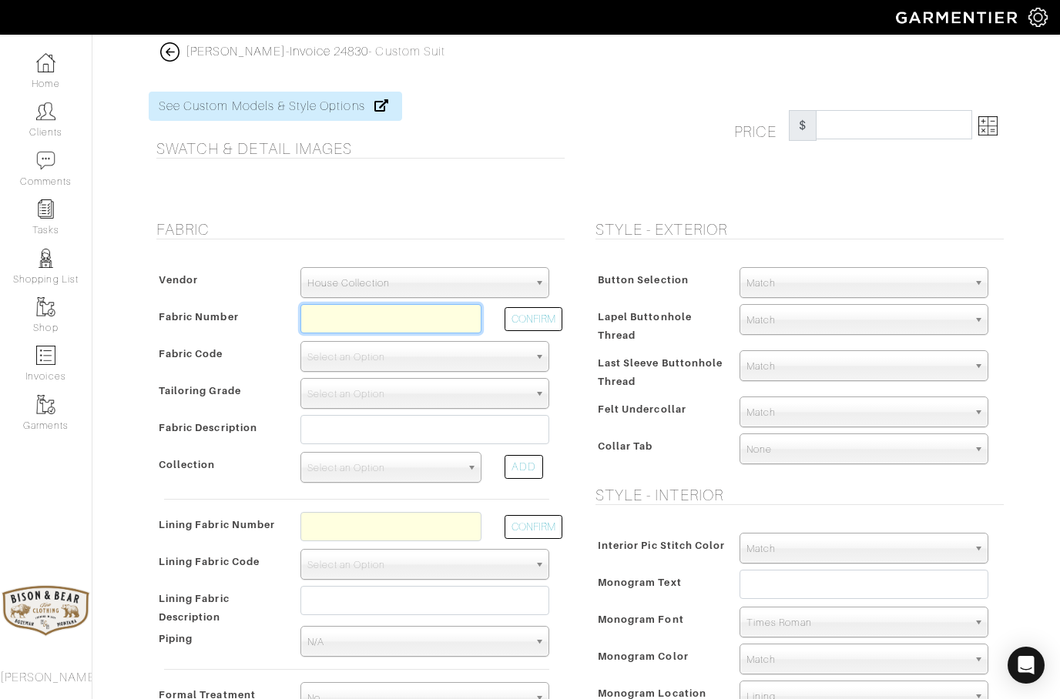
click at [395, 313] on input "text" at bounding box center [390, 318] width 181 height 29
type input "Xc-48136058"
click at [534, 320] on button "CONFIRM" at bounding box center [533, 319] width 58 height 24
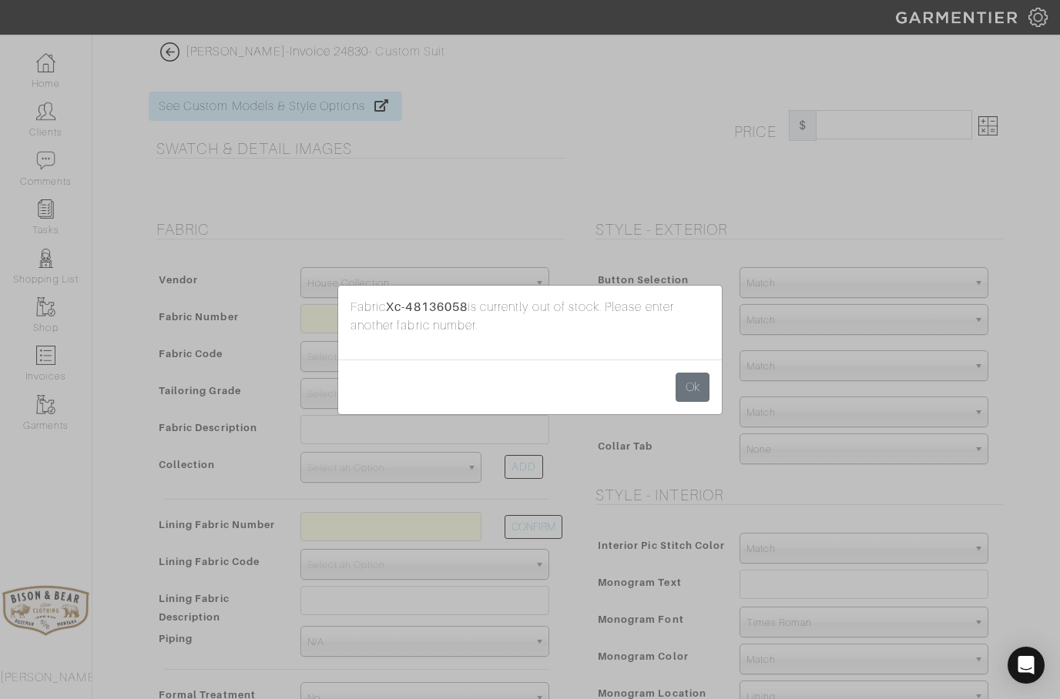
click at [689, 368] on div "Ok" at bounding box center [530, 387] width 384 height 55
click at [688, 383] on button "Ok" at bounding box center [692, 387] width 34 height 29
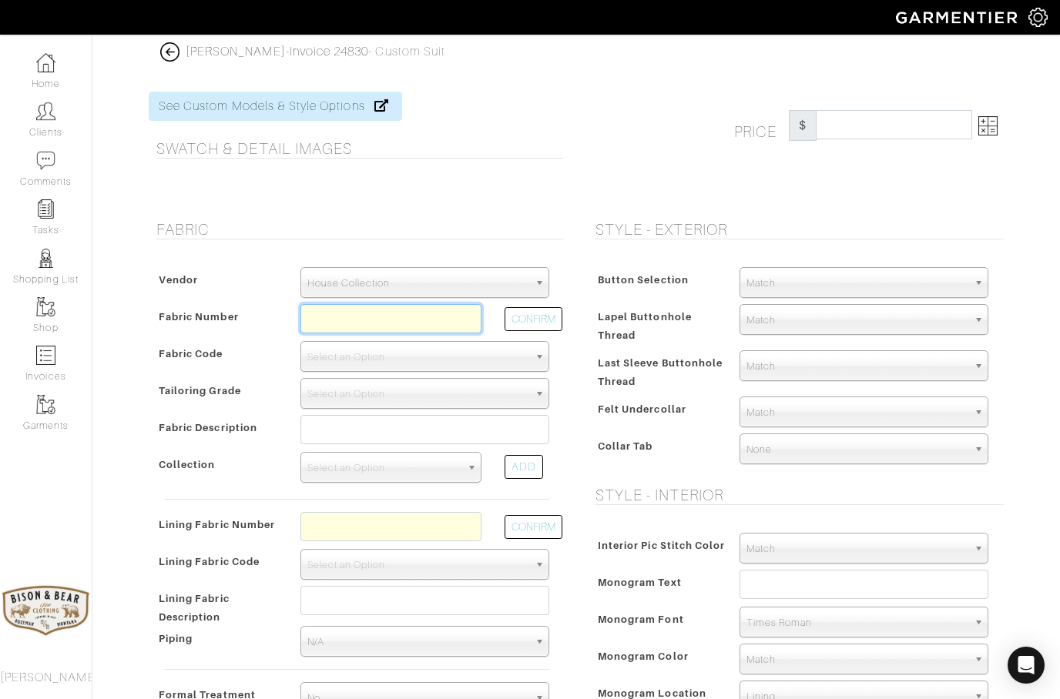
click at [395, 328] on input "text" at bounding box center [390, 318] width 181 height 29
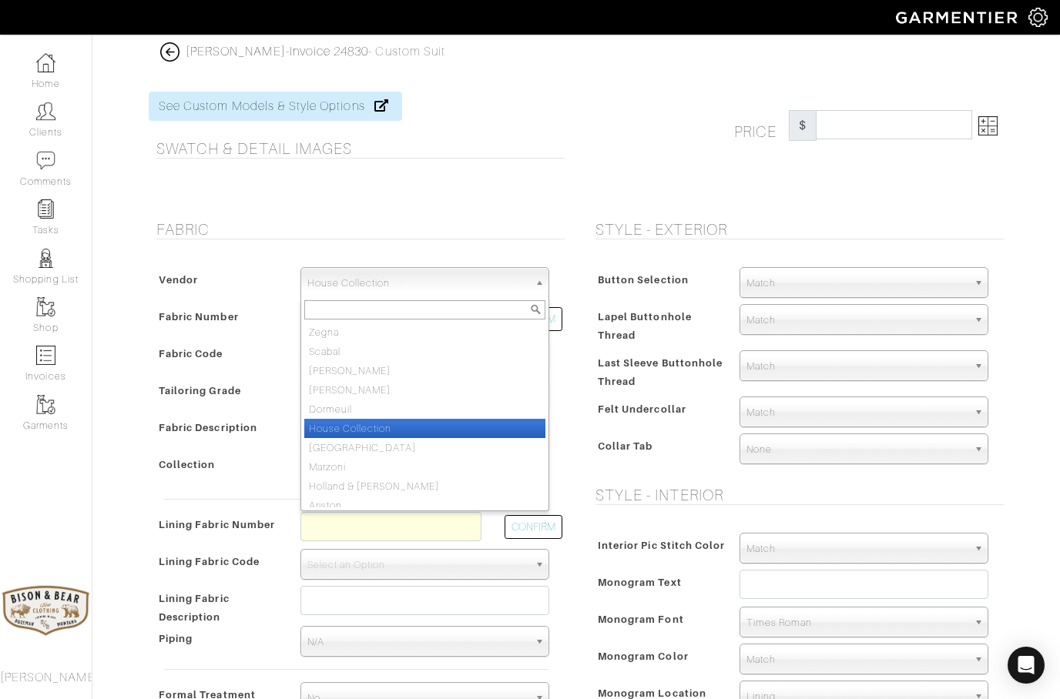
select select "73"
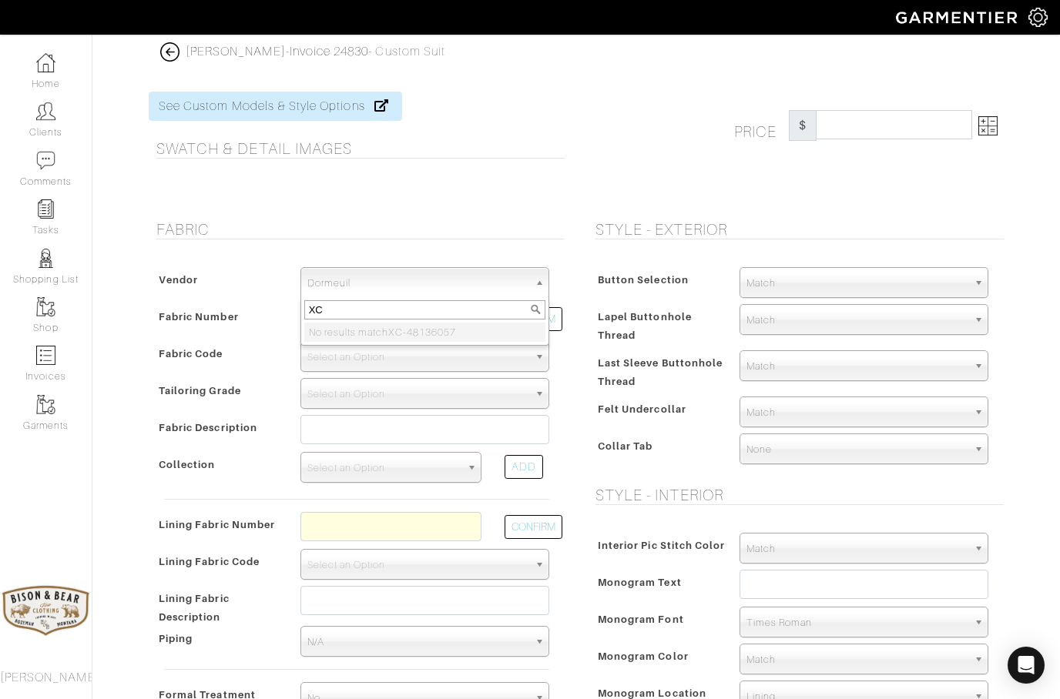
type input "X"
type input "Xc"
click at [196, 374] on div "Vendor Zegna Scabal Loro Piana Gladson Dormeuil House Collection London Marzoni…" at bounding box center [357, 493] width 416 height 483
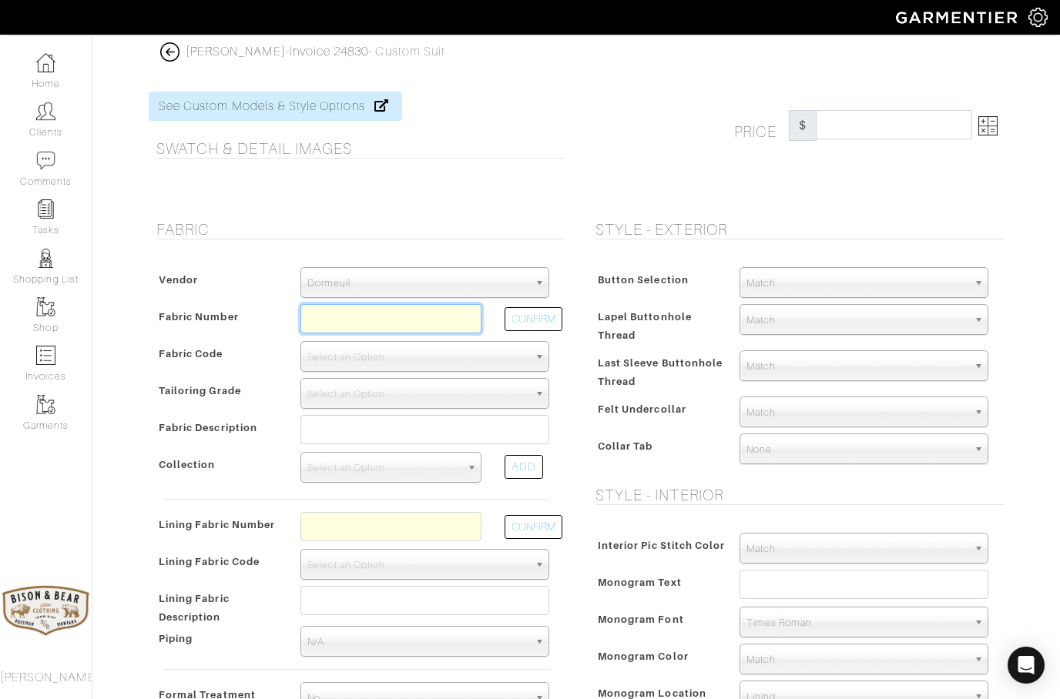
click at [333, 308] on input "text" at bounding box center [390, 318] width 181 height 29
type input "Xc-48136057"
click at [540, 317] on button "CONFIRM" at bounding box center [533, 319] width 58 height 24
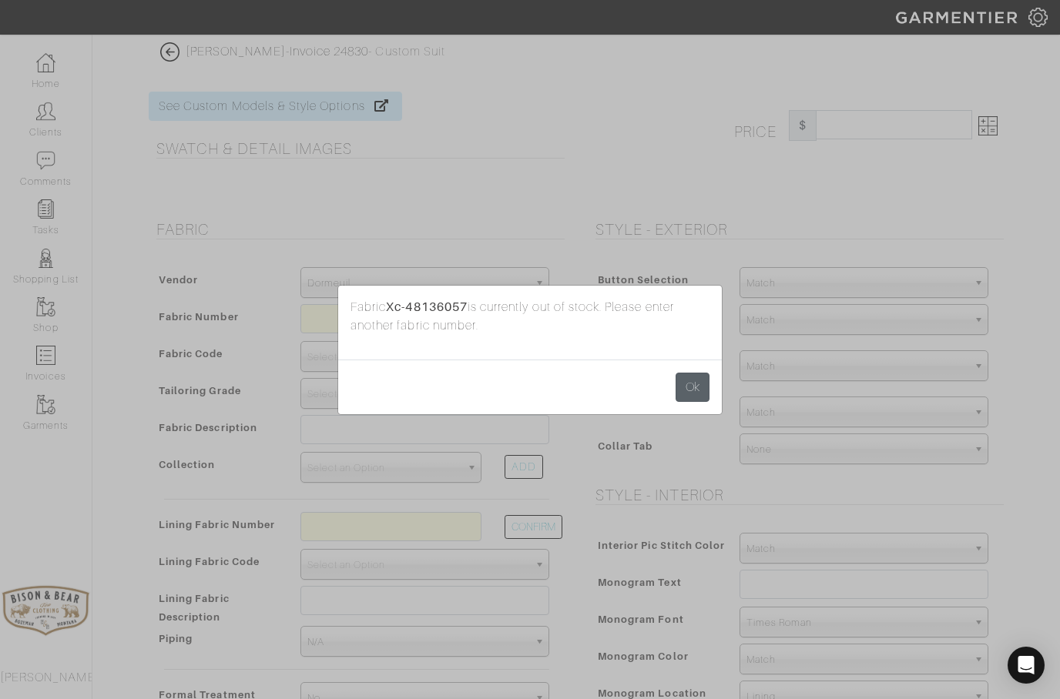
click at [694, 383] on button "Ok" at bounding box center [692, 387] width 34 height 29
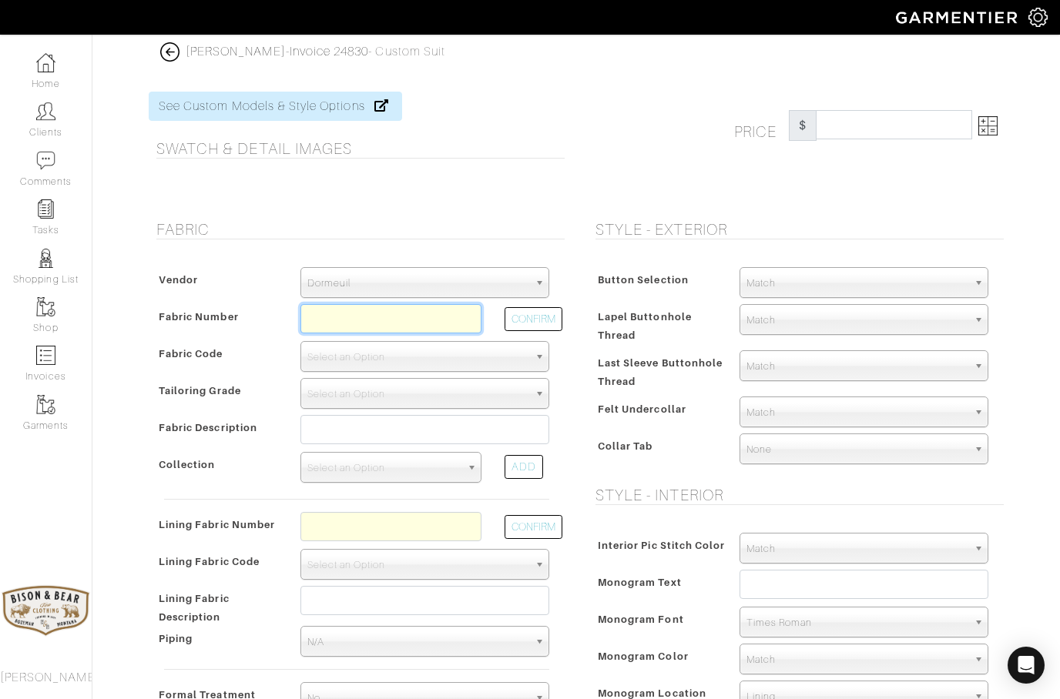
click at [366, 320] on input "text" at bounding box center [390, 318] width 181 height 29
click at [541, 324] on button "CONFIRM" at bounding box center [533, 319] width 58 height 24
type input "XC-48136053"
select select "5881"
type input "Dark Purple Plaid"
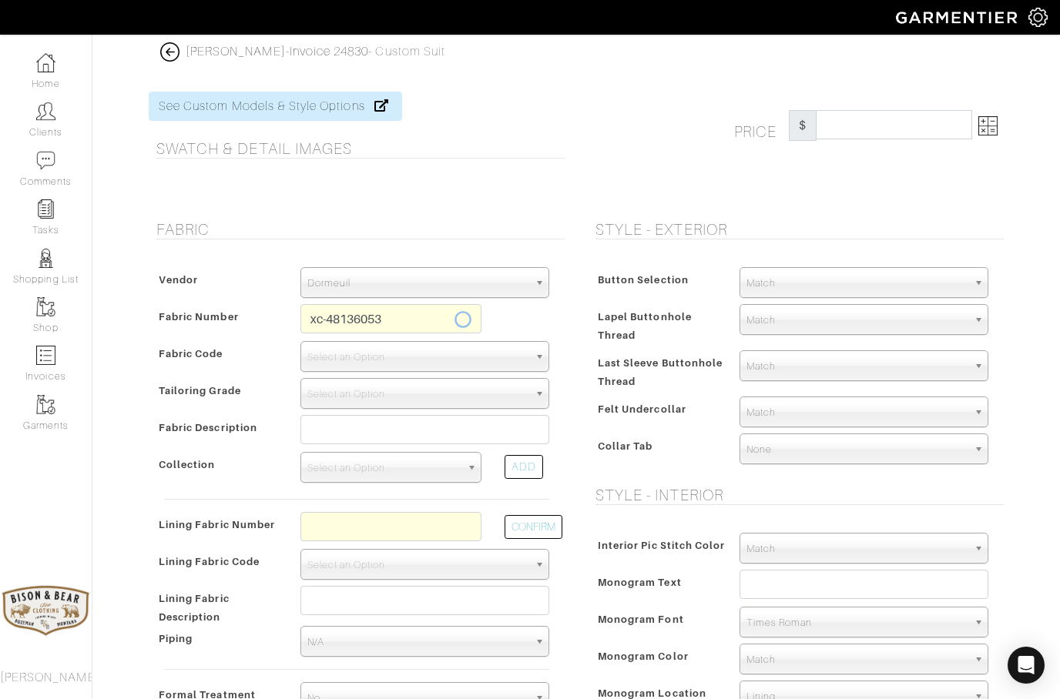
select select
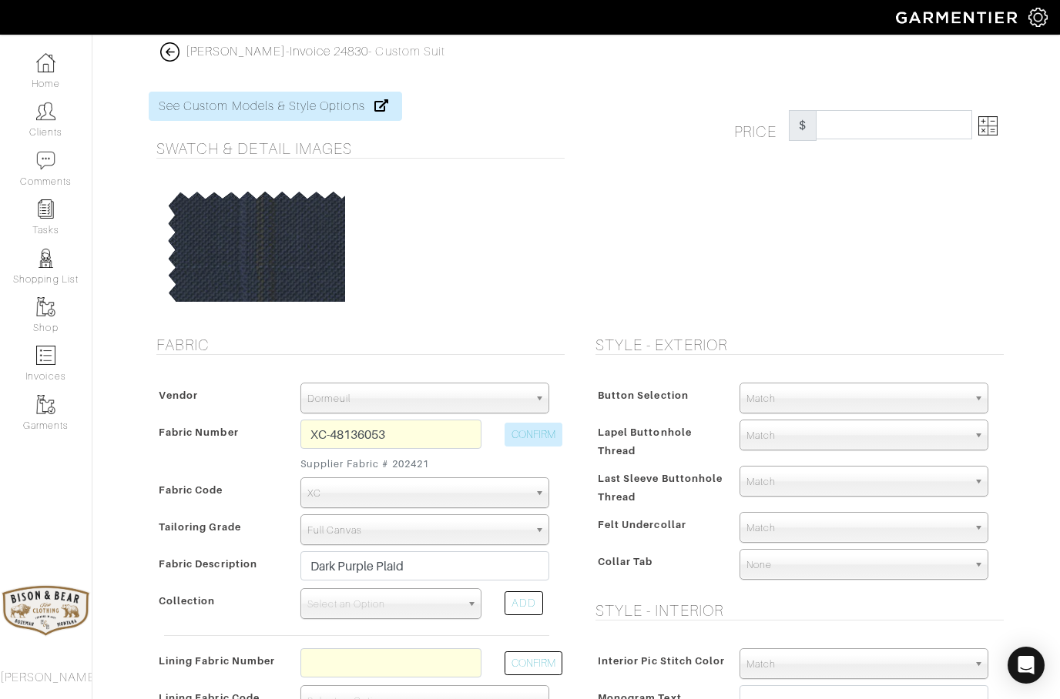
type input "2793.71"
click at [997, 126] on img at bounding box center [987, 125] width 19 height 19
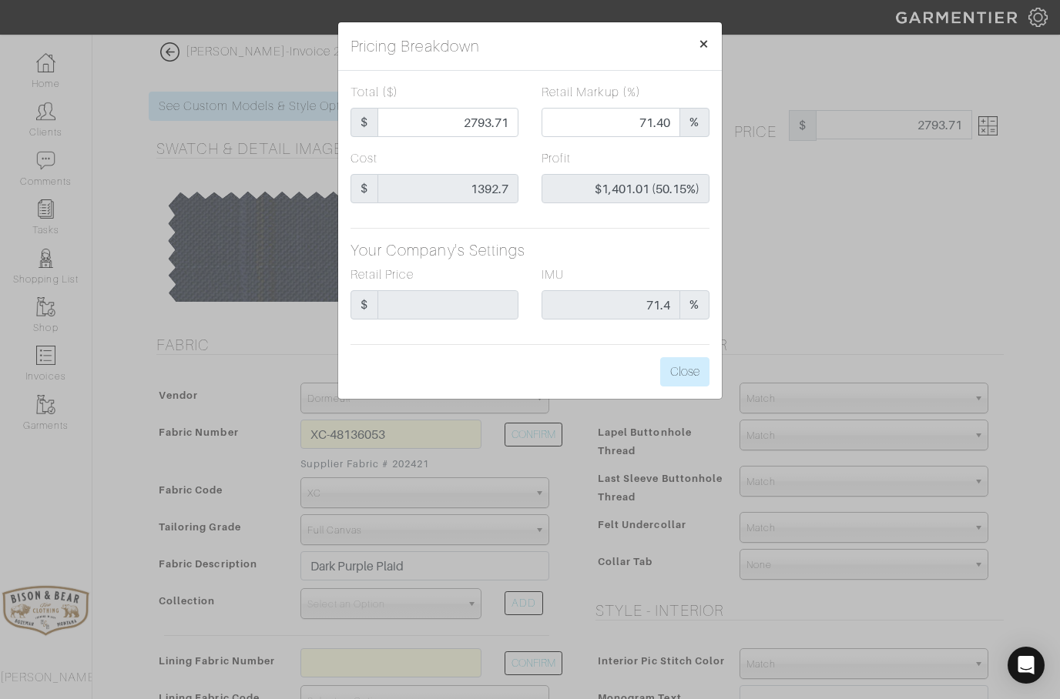
click at [702, 52] on span "×" at bounding box center [704, 43] width 12 height 21
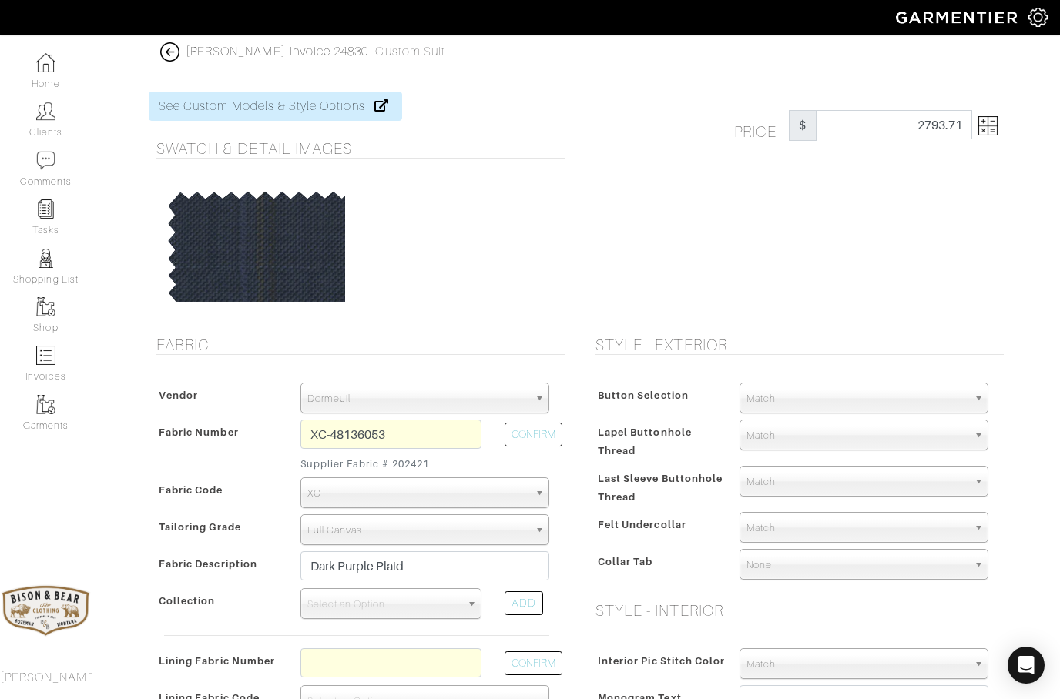
click at [175, 55] on img at bounding box center [169, 51] width 19 height 19
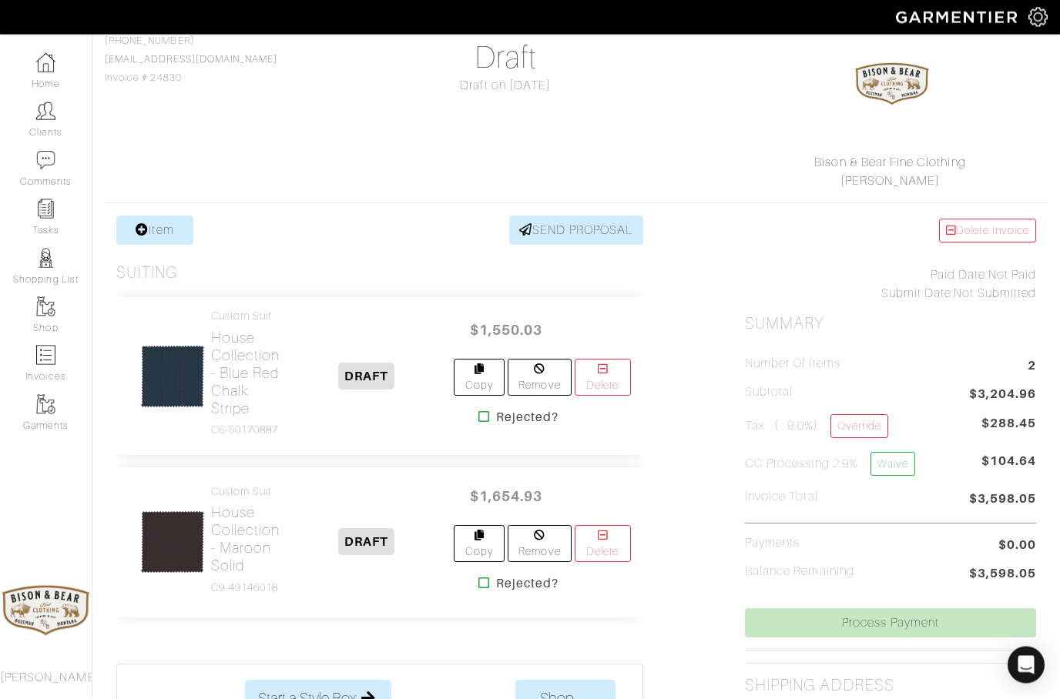
scroll to position [134, 0]
click at [895, 467] on link "Waive" at bounding box center [892, 464] width 45 height 24
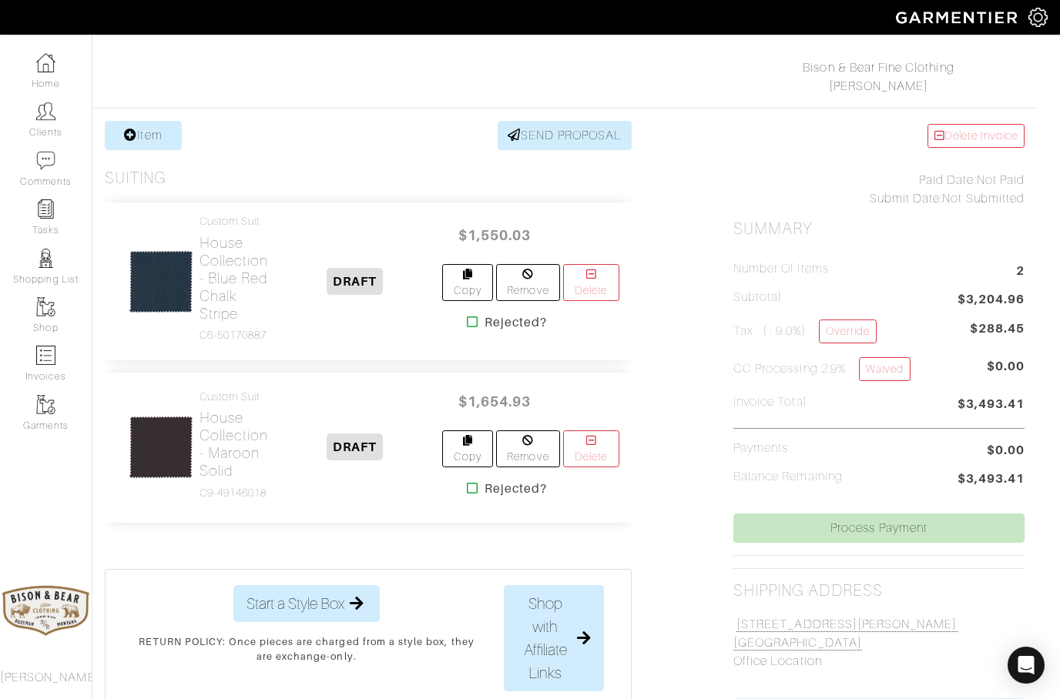
scroll to position [225, 12]
